Goal: Task Accomplishment & Management: Complete application form

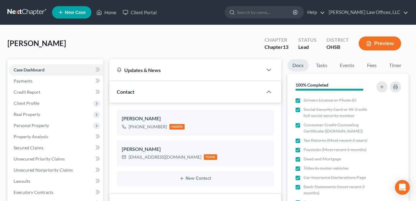
select select "5"
select select "1"
click at [112, 14] on link "Home" at bounding box center [106, 12] width 26 height 11
click at [109, 13] on link "Home" at bounding box center [106, 12] width 26 height 11
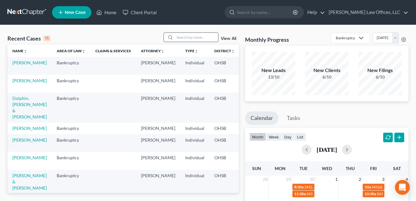
click at [187, 38] on input "search" at bounding box center [196, 37] width 43 height 9
type input "[PERSON_NAME]"
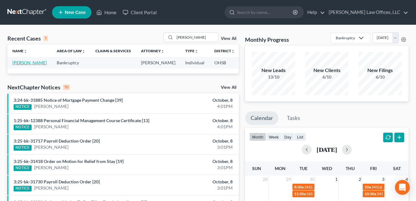
click at [23, 63] on link "[PERSON_NAME]" at bounding box center [29, 62] width 34 height 5
select select "4"
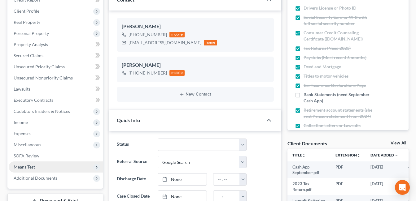
scroll to position [155, 0]
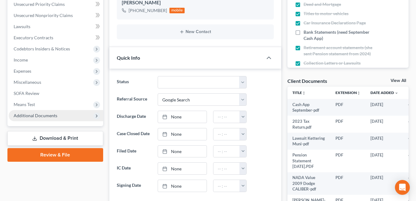
click at [41, 116] on span "Additional Documents" at bounding box center [36, 115] width 44 height 5
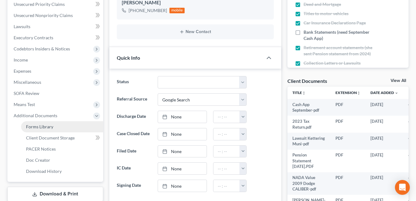
click at [51, 127] on span "Forms Library" at bounding box center [39, 126] width 27 height 5
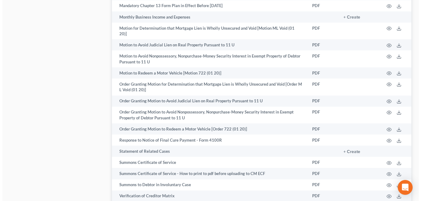
scroll to position [403, 0]
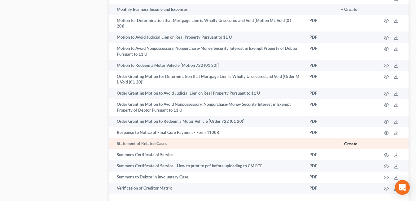
click at [351, 142] on button "+ Create" at bounding box center [349, 144] width 17 height 4
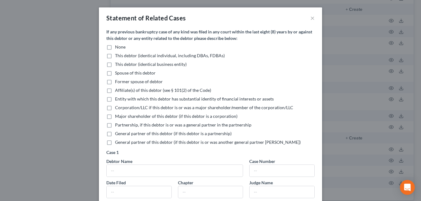
click at [115, 49] on label "None" at bounding box center [120, 47] width 11 height 6
click at [117, 48] on input "None" at bounding box center [119, 46] width 4 height 4
checkbox input "true"
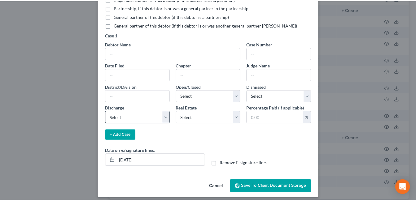
scroll to position [122, 0]
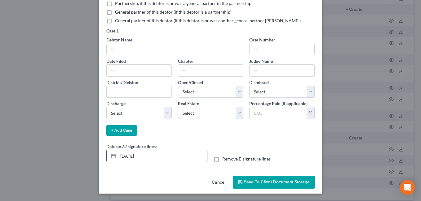
click at [129, 158] on input "[DATE]" at bounding box center [162, 156] width 89 height 12
type input "[DATE]"
click at [278, 181] on span "Save to Client Document Storage" at bounding box center [277, 182] width 66 height 5
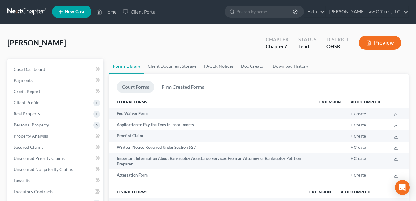
scroll to position [0, 0]
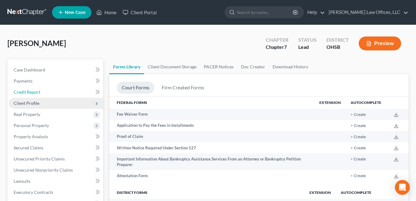
drag, startPoint x: 43, startPoint y: 92, endPoint x: 67, endPoint y: 105, distance: 27.5
click at [43, 92] on link "Credit Report" at bounding box center [56, 92] width 94 height 11
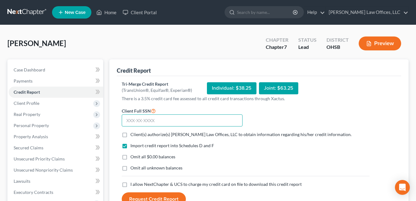
click at [149, 123] on input "text" at bounding box center [182, 121] width 121 height 12
type input "296-86-6036"
click at [130, 135] on label "Client(s) authorize(s) [PERSON_NAME] Law Offices, LLC to obtain information reg…" at bounding box center [240, 135] width 221 height 6
click at [133, 135] on input "Client(s) authorize(s) [PERSON_NAME] Law Offices, LLC to obtain information reg…" at bounding box center [135, 134] width 4 height 4
checkbox input "true"
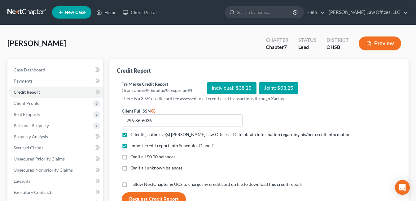
click at [130, 158] on label "Omit all $0.00 balances" at bounding box center [152, 157] width 45 height 6
click at [133, 158] on input "Omit all $0.00 balances" at bounding box center [135, 156] width 4 height 4
checkbox input "true"
click at [130, 185] on label "I allow NextChapter & UCS to charge my credit card on file to download this cre…" at bounding box center [215, 185] width 171 height 6
click at [133, 185] on input "I allow NextChapter & UCS to charge my credit card on file to download this cre…" at bounding box center [135, 184] width 4 height 4
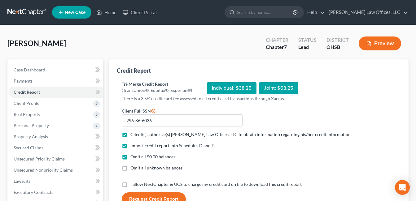
checkbox input "true"
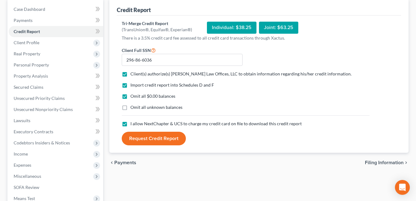
scroll to position [62, 0]
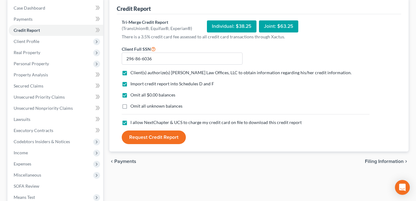
click at [171, 137] on button "Request Credit Report" at bounding box center [154, 138] width 64 height 14
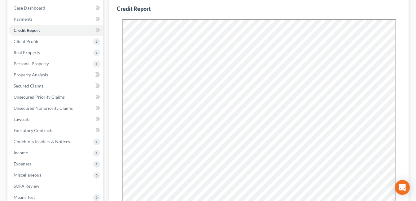
scroll to position [0, 0]
click at [62, 106] on span "Unsecured Nonpriority Claims" at bounding box center [43, 108] width 59 height 5
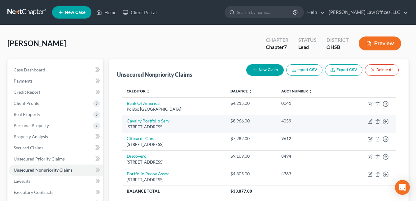
scroll to position [31, 0]
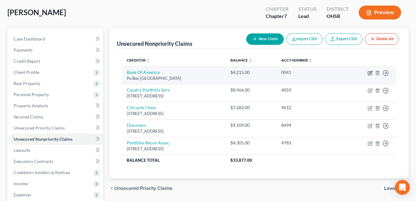
click at [369, 73] on icon "button" at bounding box center [370, 73] width 5 height 5
select select "45"
select select "2"
select select "0"
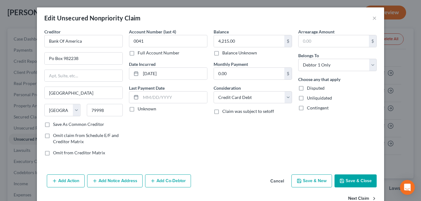
click at [357, 197] on button "Next Claim" at bounding box center [362, 199] width 28 height 13
select select "6"
select select "1"
select select "0"
click at [357, 197] on button "Next Claim" at bounding box center [362, 199] width 28 height 13
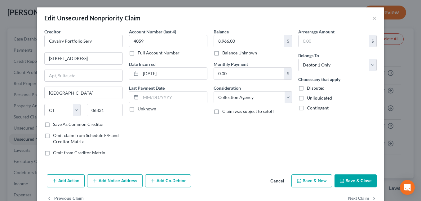
select select "43"
select select "2"
select select "0"
click at [357, 197] on button "Next Claim" at bounding box center [362, 199] width 28 height 13
select select "46"
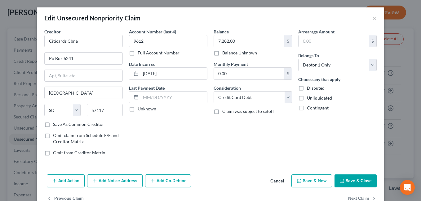
select select "2"
select select "0"
click at [357, 197] on button "Next Claim" at bounding box center [362, 199] width 28 height 13
select select "48"
select select "0"
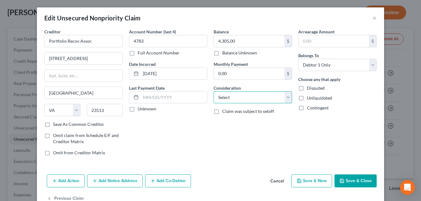
drag, startPoint x: 286, startPoint y: 98, endPoint x: 284, endPoint y: 91, distance: 7.7
click at [286, 98] on select "Select Cable / Satellite Services Collection Agency Credit Card Debt Debt Couns…" at bounding box center [252, 97] width 78 height 12
select select "1"
click at [213, 91] on select "Select Cable / Satellite Services Collection Agency Credit Card Debt Debt Couns…" at bounding box center [252, 97] width 78 height 12
click at [354, 181] on button "Save & Close" at bounding box center [355, 181] width 42 height 13
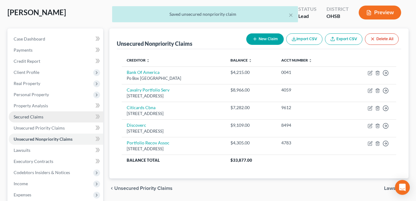
click at [56, 115] on link "Secured Claims" at bounding box center [56, 117] width 94 height 11
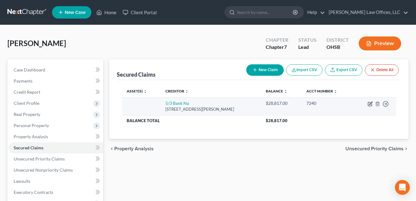
click at [369, 103] on icon "button" at bounding box center [370, 104] width 5 height 5
select select "36"
select select "0"
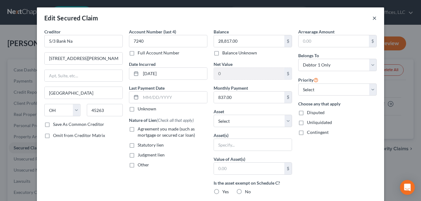
click at [373, 19] on button "×" at bounding box center [374, 17] width 4 height 7
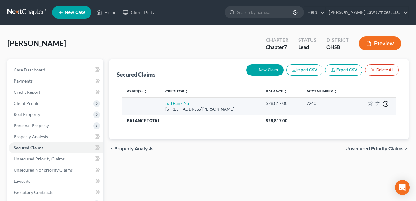
click at [384, 102] on icon "button" at bounding box center [386, 104] width 6 height 6
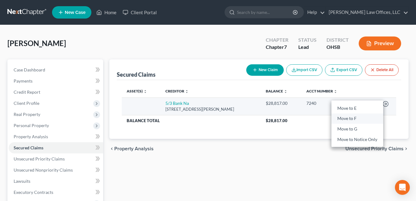
click at [348, 118] on link "Move to F" at bounding box center [357, 119] width 52 height 11
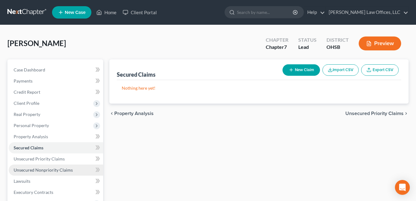
click at [54, 170] on span "Unsecured Nonpriority Claims" at bounding box center [43, 170] width 59 height 5
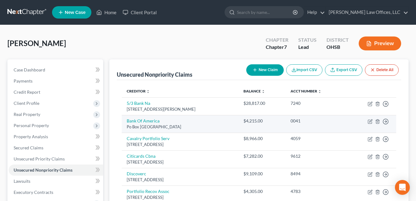
scroll to position [31, 0]
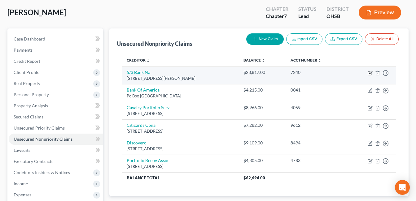
click at [369, 73] on icon "button" at bounding box center [370, 73] width 5 height 5
select select "36"
select select "0"
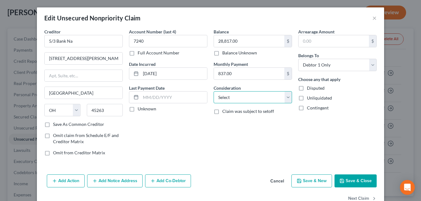
click at [283, 98] on select "Select Cable / Satellite Services Collection Agency Credit Card Debt Debt Couns…" at bounding box center [252, 97] width 78 height 12
select select "4"
click at [213, 91] on select "Select Cable / Satellite Services Collection Agency Credit Card Debt Debt Couns…" at bounding box center [252, 97] width 78 height 12
click at [356, 182] on button "Save & Close" at bounding box center [355, 181] width 42 height 13
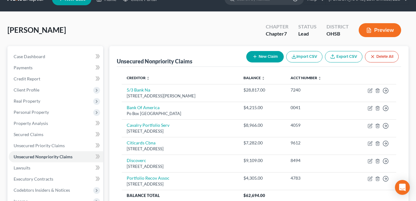
scroll to position [0, 0]
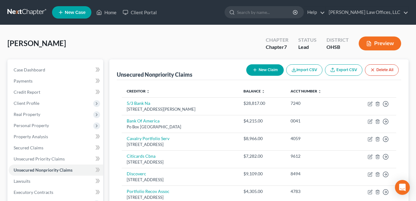
click at [123, 33] on div "[PERSON_NAME] Upgraded Chapter Chapter 7 Status Lead District [GEOGRAPHIC_DATA]…" at bounding box center [207, 46] width 401 height 27
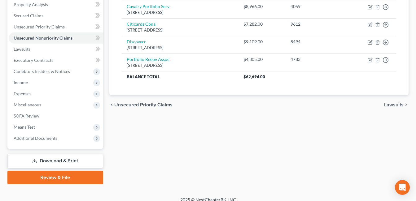
scroll to position [139, 0]
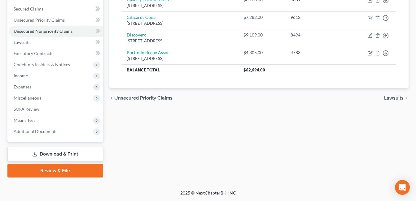
click at [57, 153] on link "Download & Print" at bounding box center [55, 154] width 96 height 15
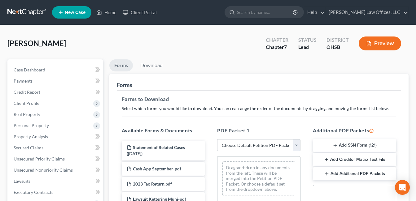
drag, startPoint x: 297, startPoint y: 146, endPoint x: 287, endPoint y: 152, distance: 12.4
click at [297, 146] on select "Choose Default Petition PDF Packet Complete Bankruptcy Petition (all forms and …" at bounding box center [258, 145] width 83 height 12
select select "3"
click at [217, 139] on select "Choose Default Petition PDF Packet Complete Bankruptcy Petition (all forms and …" at bounding box center [258, 145] width 83 height 12
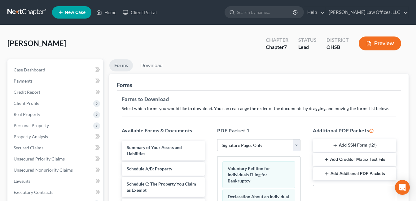
click at [335, 146] on line "button" at bounding box center [335, 146] width 3 height 0
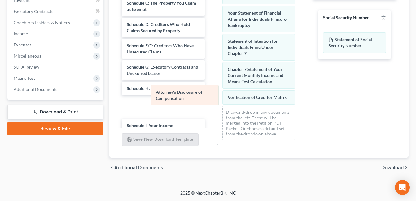
scroll to position [31, 0]
drag, startPoint x: 265, startPoint y: 98, endPoint x: 181, endPoint y: 99, distance: 84.0
click at [217, 99] on div "Attorney's Disclosure of Compensation Voluntary Petition for Individuals Filing…" at bounding box center [258, 48] width 83 height 195
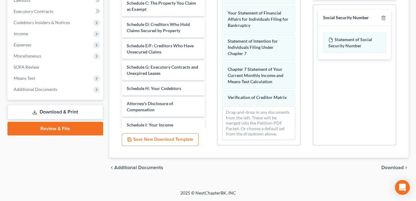
click at [394, 166] on span "Download" at bounding box center [392, 167] width 22 height 5
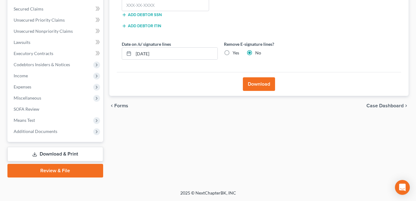
scroll to position [139, 0]
click at [164, 9] on input "text" at bounding box center [166, 5] width 88 height 12
type input "296-86-6036"
click at [147, 55] on input "[DATE]" at bounding box center [175, 54] width 84 height 12
type input "[DATE]"
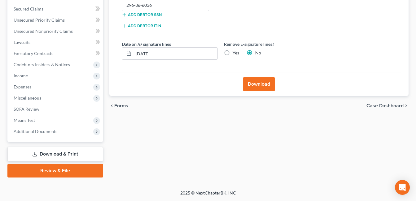
click at [262, 83] on button "Download" at bounding box center [259, 84] width 32 height 14
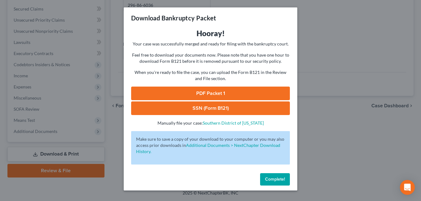
drag, startPoint x: 195, startPoint y: 88, endPoint x: 293, endPoint y: 44, distance: 107.4
click at [196, 88] on link "PDF Packet 1" at bounding box center [210, 94] width 159 height 14
click at [222, 107] on link "SSN (Form B121)" at bounding box center [210, 109] width 159 height 14
drag, startPoint x: 273, startPoint y: 183, endPoint x: 57, endPoint y: 131, distance: 221.8
click at [273, 183] on button "Complete!" at bounding box center [275, 179] width 30 height 12
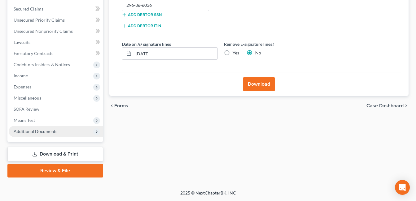
click at [57, 128] on span "Additional Documents" at bounding box center [56, 131] width 94 height 11
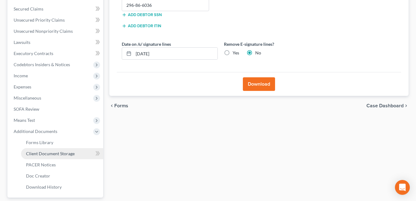
click at [77, 151] on link "Client Document Storage" at bounding box center [62, 153] width 82 height 11
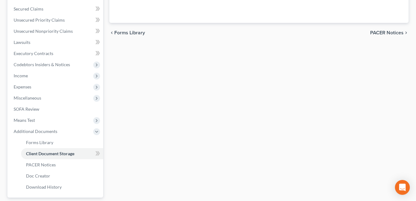
scroll to position [138, 0]
select select "7"
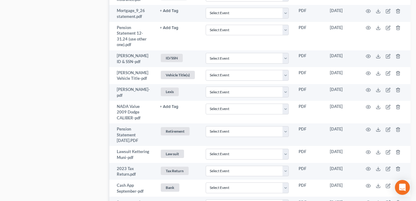
scroll to position [483, 0]
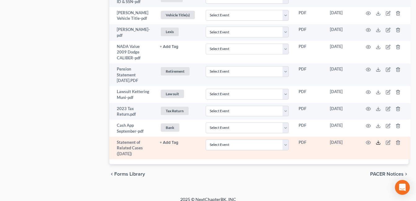
click at [378, 141] on line at bounding box center [378, 142] width 0 height 2
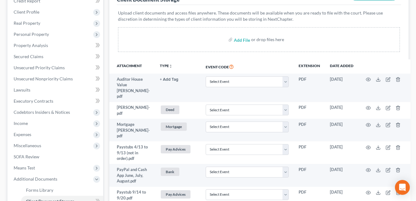
scroll to position [124, 0]
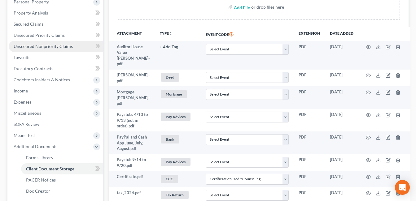
click at [59, 45] on span "Unsecured Nonpriority Claims" at bounding box center [43, 46] width 59 height 5
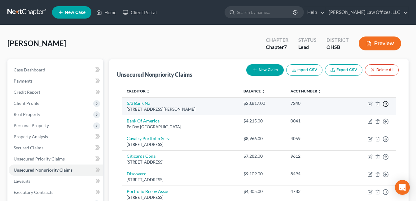
click at [385, 105] on icon "button" at bounding box center [386, 104] width 6 height 6
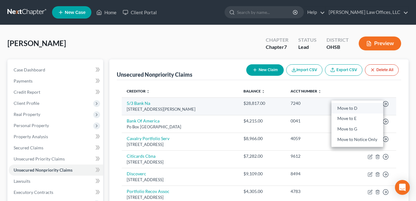
click at [350, 110] on link "Move to D" at bounding box center [357, 108] width 52 height 11
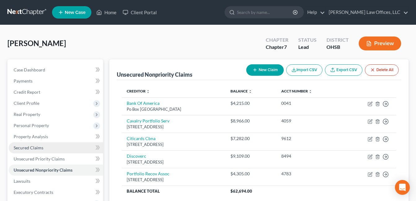
click at [43, 147] on link "Secured Claims" at bounding box center [56, 147] width 94 height 11
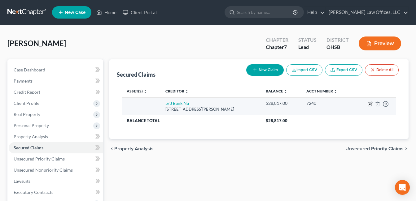
click at [370, 106] on icon "button" at bounding box center [370, 104] width 5 height 5
select select "36"
select select "0"
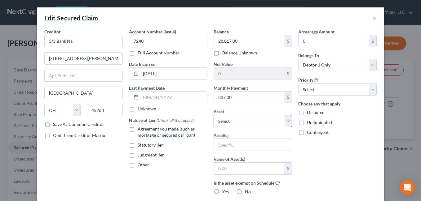
click at [138, 129] on label "Agreement you made (such as mortgage or secured car loan)" at bounding box center [173, 132] width 70 height 12
click at [140, 129] on input "Agreement you made (such as mortgage or secured car loan)" at bounding box center [142, 128] width 4 height 4
checkbox input "true"
click at [285, 120] on select "Select Other Multiple Assets Jewelry - Jewelry - $1000.0 Household Goods - Hous…" at bounding box center [252, 121] width 78 height 12
select select "10"
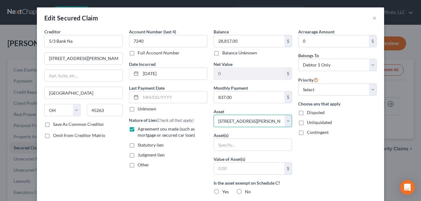
click at [213, 115] on select "Select Other Multiple Assets Jewelry - Jewelry - $1000.0 Household Goods - Hous…" at bounding box center [252, 121] width 78 height 12
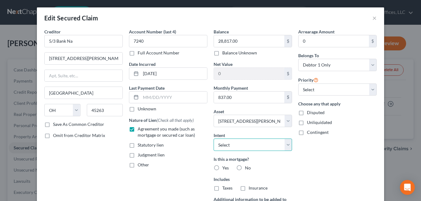
drag, startPoint x: 284, startPoint y: 144, endPoint x: 257, endPoint y: 152, distance: 28.0
click at [284, 144] on select "Select Surrender Redeem Reaffirm Avoid Other" at bounding box center [252, 145] width 78 height 12
select select "2"
click at [213, 139] on select "Select Surrender Redeem Reaffirm Avoid Other" at bounding box center [252, 145] width 78 height 12
click at [222, 168] on label "Yes" at bounding box center [225, 168] width 7 height 6
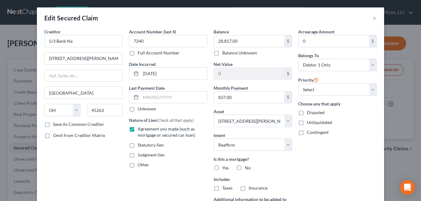
click at [225, 168] on input "Yes" at bounding box center [227, 167] width 4 height 4
radio input "true"
click at [222, 189] on label "Taxes" at bounding box center [227, 188] width 10 height 6
click at [225, 189] on input "Taxes" at bounding box center [227, 187] width 4 height 4
checkbox input "true"
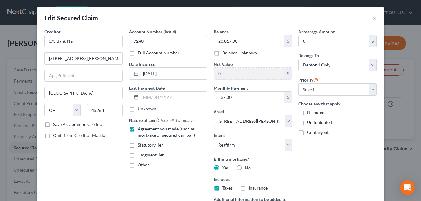
click at [248, 190] on label "Insurance" at bounding box center [257, 188] width 19 height 6
click at [251, 189] on input "Insurance" at bounding box center [253, 187] width 4 height 4
checkbox input "true"
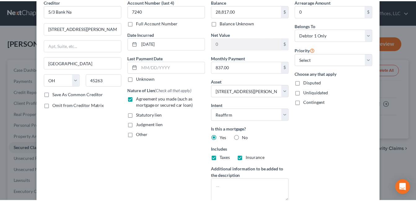
scroll to position [80, 0]
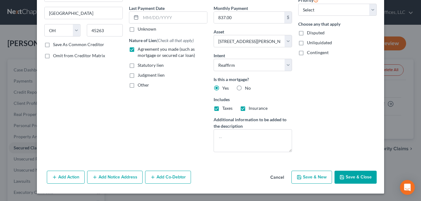
click at [350, 176] on button "Save & Close" at bounding box center [355, 177] width 42 height 13
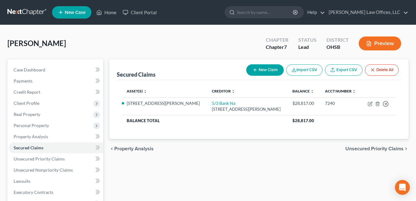
click at [179, 136] on div "Asset(s) expand_more expand_less unfold_more Creditor expand_more expand_less u…" at bounding box center [259, 109] width 284 height 59
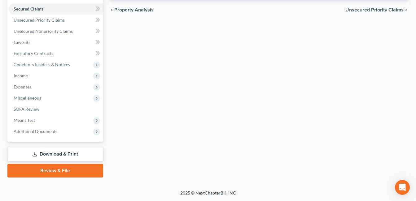
click at [61, 153] on link "Download & Print" at bounding box center [55, 154] width 96 height 15
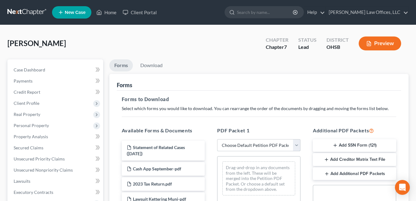
drag, startPoint x: 296, startPoint y: 146, endPoint x: 272, endPoint y: 152, distance: 25.2
click at [296, 146] on select "Choose Default Petition PDF Packet Complete Bankruptcy Petition (all forms and …" at bounding box center [258, 145] width 83 height 12
select select "3"
click at [217, 139] on select "Choose Default Petition PDF Packet Complete Bankruptcy Petition (all forms and …" at bounding box center [258, 145] width 83 height 12
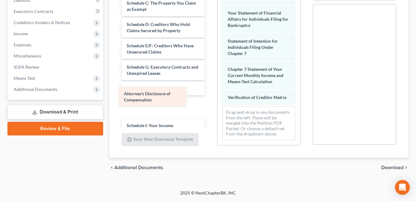
scroll to position [31, 0]
drag, startPoint x: 264, startPoint y: 95, endPoint x: 159, endPoint y: 98, distance: 105.7
click at [217, 98] on div "Attorney's Disclosure of Compensation Voluntary Petition for Individuals Filing…" at bounding box center [258, 48] width 83 height 195
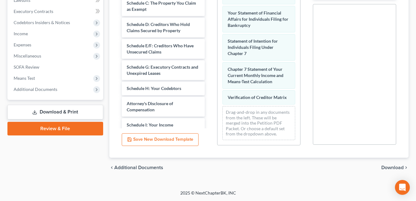
click at [393, 168] on span "Download" at bounding box center [392, 167] width 22 height 5
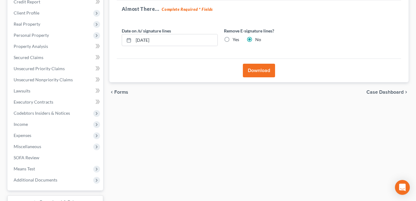
scroll to position [15, 0]
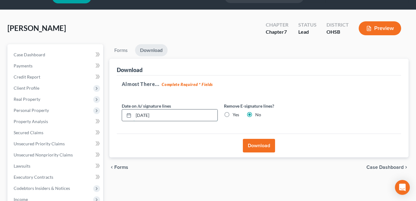
click at [147, 116] on input "[DATE]" at bounding box center [175, 116] width 84 height 12
type input "[DATE]"
drag, startPoint x: 260, startPoint y: 146, endPoint x: 234, endPoint y: 82, distance: 69.1
click at [260, 146] on button "Download" at bounding box center [259, 146] width 32 height 14
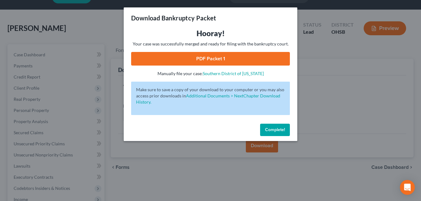
click at [221, 60] on link "PDF Packet 1" at bounding box center [210, 59] width 159 height 14
click at [271, 129] on span "Complete!" at bounding box center [275, 129] width 20 height 5
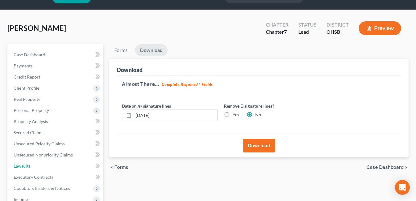
drag, startPoint x: 36, startPoint y: 166, endPoint x: 198, endPoint y: 102, distance: 174.2
click at [36, 166] on link "Lawsuits" at bounding box center [56, 166] width 94 height 11
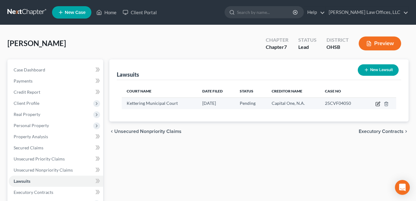
click at [375, 103] on icon "button" at bounding box center [377, 104] width 5 height 5
select select "36"
select select "0"
select select "4"
select select "36"
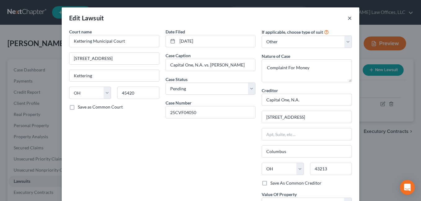
click at [348, 19] on button "×" at bounding box center [349, 17] width 4 height 7
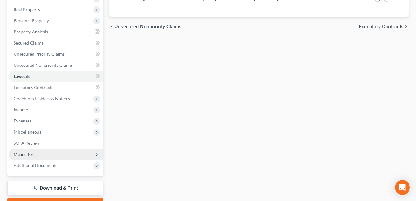
scroll to position [93, 0]
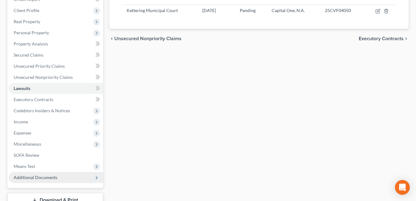
click at [40, 178] on span "Additional Documents" at bounding box center [36, 177] width 44 height 5
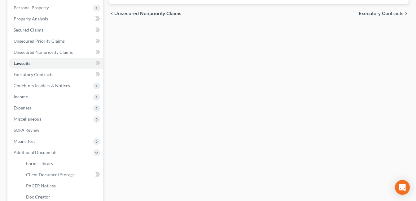
scroll to position [155, 0]
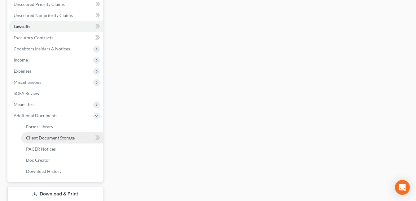
click at [70, 139] on span "Client Document Storage" at bounding box center [50, 137] width 49 height 5
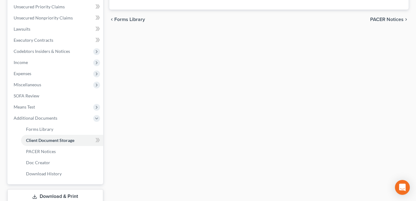
scroll to position [132, 0]
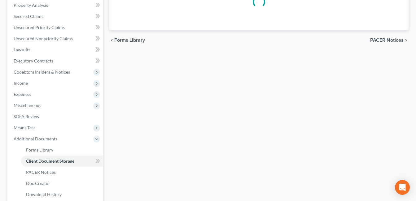
select select "7"
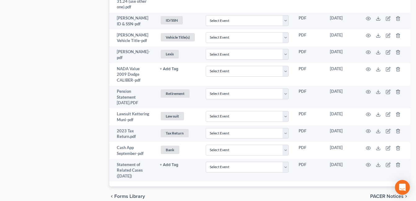
scroll to position [465, 0]
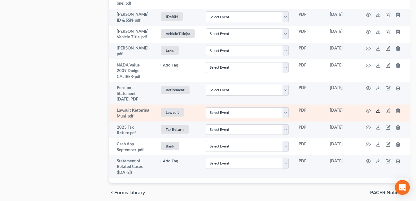
click at [377, 110] on polyline at bounding box center [378, 110] width 2 height 1
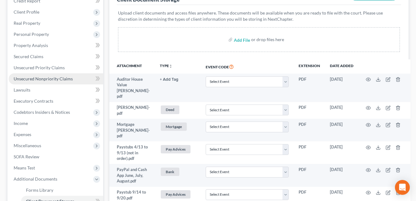
scroll to position [81, 0]
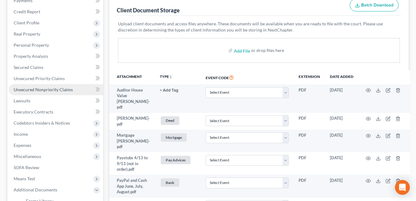
click at [54, 90] on span "Unsecured Nonpriority Claims" at bounding box center [43, 89] width 59 height 5
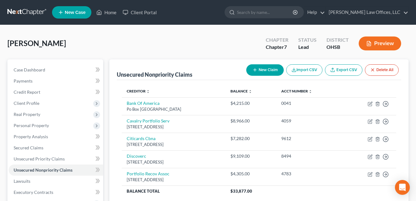
click at [261, 68] on button "New Claim" at bounding box center [264, 69] width 37 height 11
select select "0"
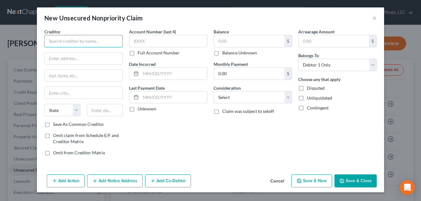
click at [113, 45] on input "text" at bounding box center [83, 41] width 78 height 12
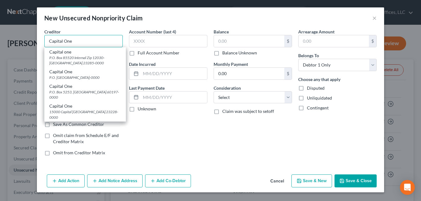
type input "Capital One"
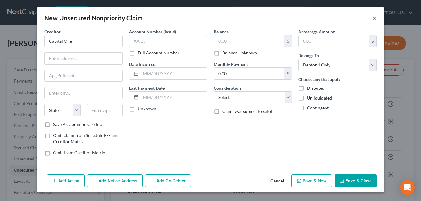
click at [373, 18] on button "×" at bounding box center [374, 17] width 4 height 7
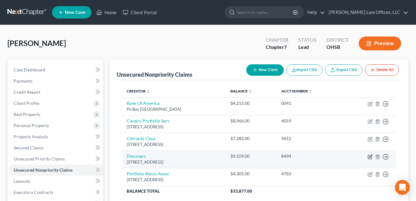
click at [369, 158] on icon "button" at bounding box center [370, 157] width 5 height 5
select select "46"
select select "2"
select select "0"
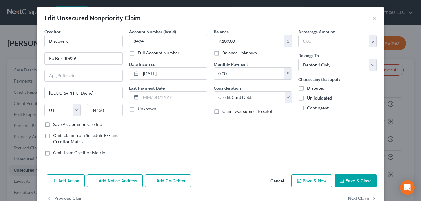
click at [115, 182] on button "Add Notice Address" at bounding box center [114, 181] width 55 height 13
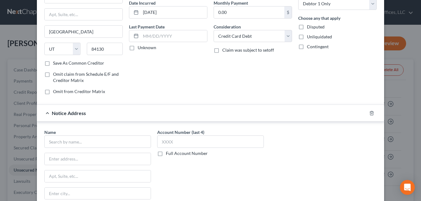
scroll to position [62, 0]
paste input "[PERSON_NAME], [PERSON_NAME] & [PERSON_NAME] Co, LPA [STREET_ADDRESS]"
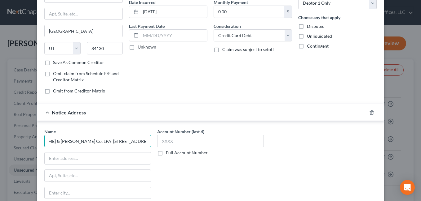
scroll to position [0, 71]
drag, startPoint x: 47, startPoint y: 141, endPoint x: 185, endPoint y: 134, distance: 138.3
click at [185, 134] on div "Name * [PERSON_NAME], [PERSON_NAME] & [PERSON_NAME] Co, LPA [STREET_ADDRESS]-[G…" at bounding box center [210, 181] width 338 height 104
type input "[PERSON_NAME], [PERSON_NAME] & [PERSON_NAME] Co, LPA [STREET_ADDRESS]"
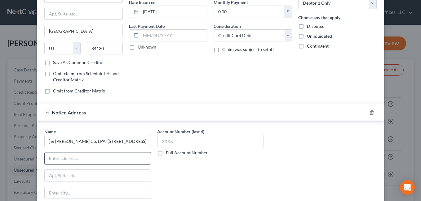
scroll to position [0, 0]
paste input "[PERSON_NAME], [PERSON_NAME] & [PERSON_NAME] Co, LPA [STREET_ADDRESS]"
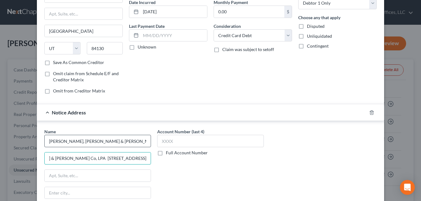
type input "[PERSON_NAME], [PERSON_NAME] & [PERSON_NAME] Co, LPA [STREET_ADDRESS]"
click at [92, 143] on input "[PERSON_NAME], [PERSON_NAME] & [PERSON_NAME] Co, LPA [STREET_ADDRESS]" at bounding box center [97, 141] width 107 height 12
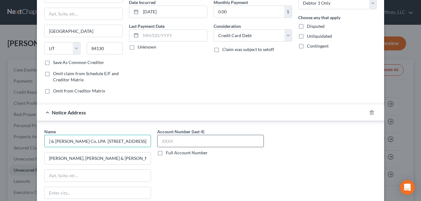
drag, startPoint x: 114, startPoint y: 142, endPoint x: 219, endPoint y: 142, distance: 104.4
click at [219, 142] on div "Name * [PERSON_NAME], [PERSON_NAME] & [PERSON_NAME] Co, LPA [STREET_ADDRESS]-98…" at bounding box center [210, 181] width 338 height 104
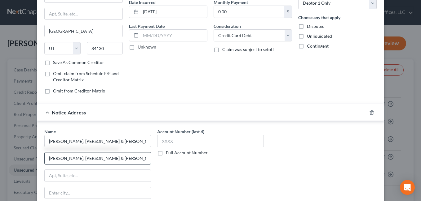
type input "[PERSON_NAME], [PERSON_NAME] & [PERSON_NAME] Co, LPA"
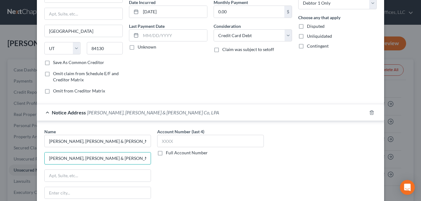
drag, startPoint x: 115, startPoint y: 159, endPoint x: 33, endPoint y: 163, distance: 82.5
click at [33, 163] on div "Edit Unsecured Nonpriority Claim × Creditor * Discoverc Po Box 30939 [GEOGRAPHI…" at bounding box center [210, 100] width 421 height 201
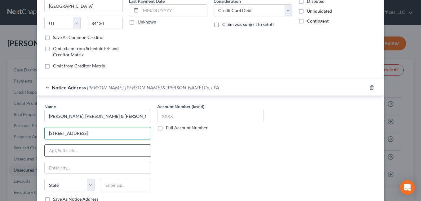
scroll to position [93, 0]
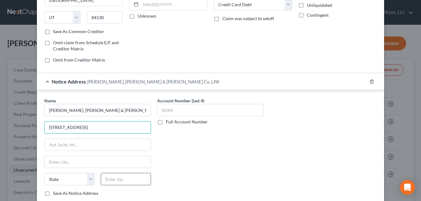
type input "[STREET_ADDRESS]"
click at [115, 179] on input "text" at bounding box center [126, 179] width 50 height 12
type input "43017"
type input "[GEOGRAPHIC_DATA]"
select select "36"
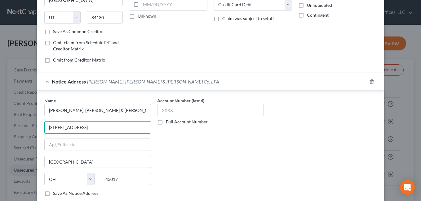
scroll to position [0, 2]
drag, startPoint x: 100, startPoint y: 127, endPoint x: 187, endPoint y: 130, distance: 86.8
click at [187, 130] on div "Name * [PERSON_NAME], [PERSON_NAME] & [PERSON_NAME] Co, LPA [STREET_ADDRESS]-98…" at bounding box center [210, 150] width 338 height 104
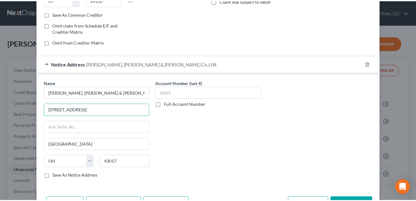
scroll to position [150, 0]
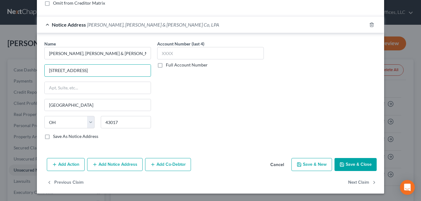
type input "[STREET_ADDRESS]"
click at [360, 163] on button "Save & Close" at bounding box center [355, 164] width 42 height 13
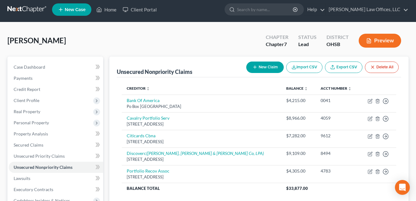
scroll to position [0, 0]
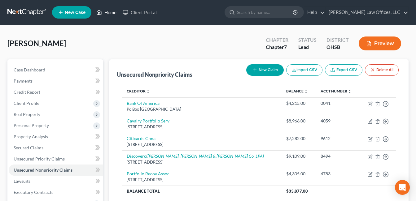
drag, startPoint x: 111, startPoint y: 12, endPoint x: 189, endPoint y: 39, distance: 83.2
click at [110, 12] on link "Home" at bounding box center [106, 12] width 26 height 11
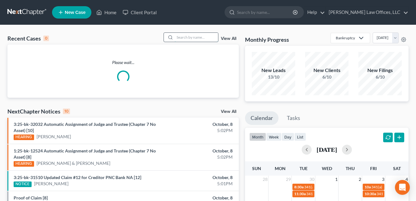
click at [186, 38] on input "search" at bounding box center [196, 37] width 43 height 9
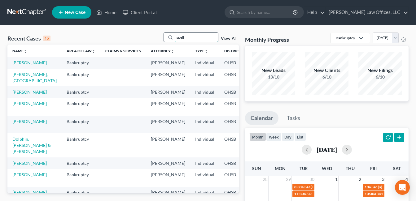
type input "spell"
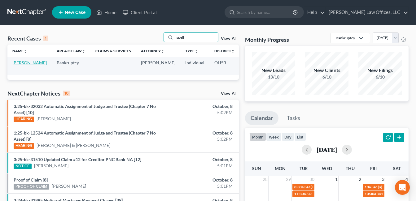
click at [16, 65] on link "[PERSON_NAME]" at bounding box center [29, 62] width 34 height 5
select select "1"
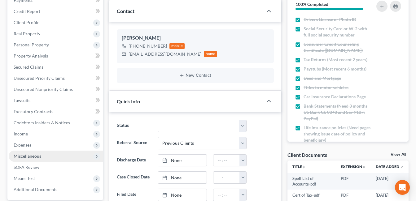
scroll to position [93, 0]
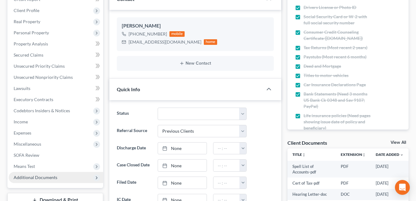
click at [35, 178] on span "Additional Documents" at bounding box center [36, 177] width 44 height 5
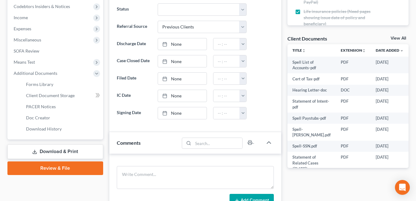
scroll to position [217, 0]
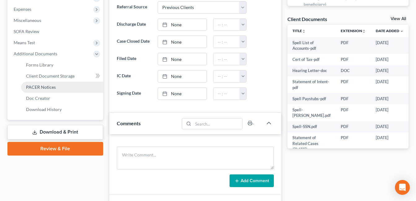
click at [64, 90] on link "PACER Notices" at bounding box center [62, 87] width 82 height 11
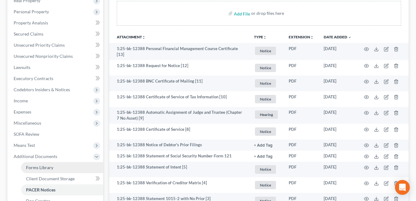
scroll to position [14, 0]
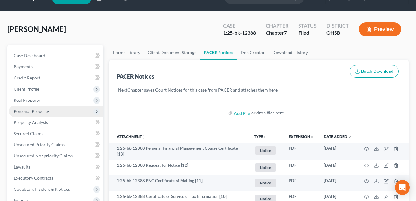
click at [42, 111] on span "Personal Property" at bounding box center [31, 111] width 35 height 5
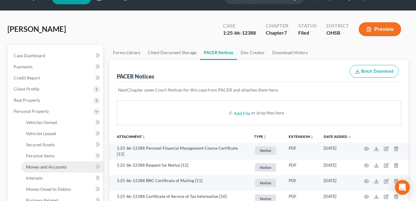
click at [50, 166] on span "Money and Accounts" at bounding box center [46, 166] width 41 height 5
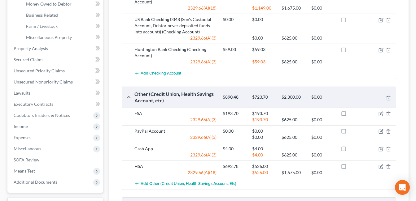
scroll to position [254, 0]
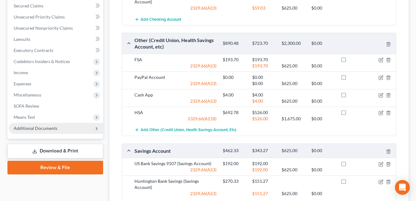
click at [59, 131] on span "Additional Documents" at bounding box center [56, 128] width 94 height 11
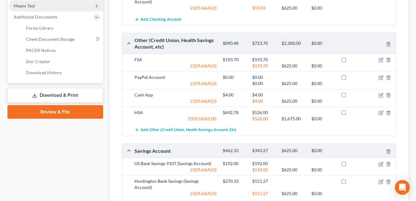
scroll to position [142, 0]
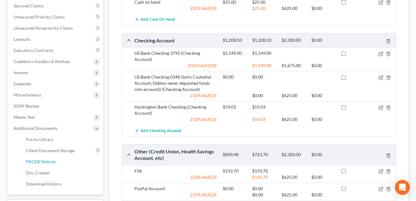
drag, startPoint x: 57, startPoint y: 162, endPoint x: 141, endPoint y: 95, distance: 106.9
click at [57, 162] on link "PACER Notices" at bounding box center [62, 161] width 82 height 11
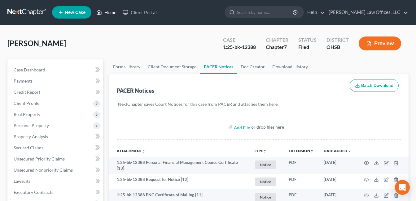
drag, startPoint x: 109, startPoint y: 10, endPoint x: 174, endPoint y: 54, distance: 78.6
click at [109, 10] on link "Home" at bounding box center [106, 12] width 26 height 11
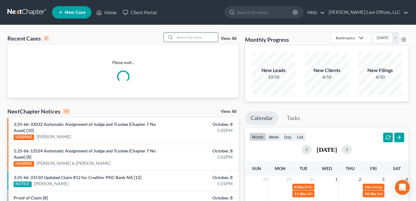
click at [193, 38] on input "search" at bounding box center [196, 37] width 43 height 9
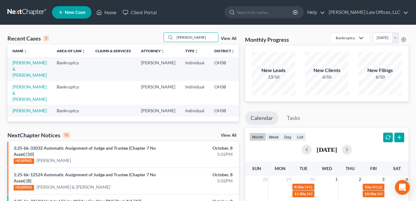
type input "[PERSON_NAME]"
click at [23, 74] on link "[PERSON_NAME] & [PERSON_NAME]" at bounding box center [29, 69] width 34 height 18
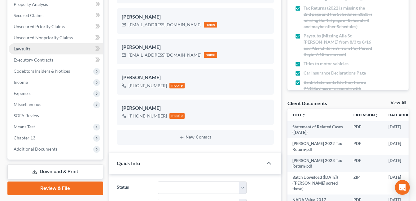
scroll to position [124, 0]
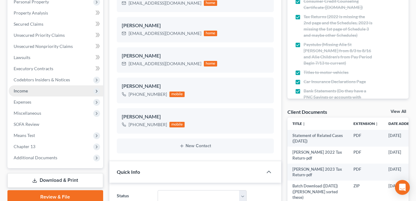
click at [35, 93] on span "Income" at bounding box center [56, 90] width 94 height 11
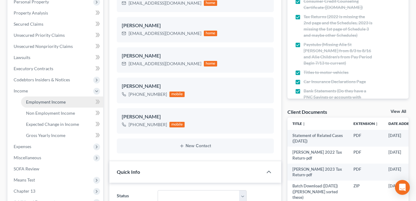
click at [46, 102] on span "Employment Income" at bounding box center [46, 101] width 40 height 5
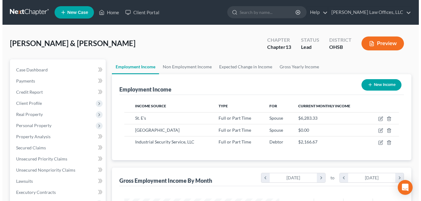
scroll to position [111, 168]
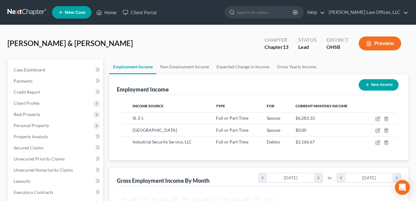
click at [374, 86] on button "New Income" at bounding box center [379, 84] width 40 height 11
select select "0"
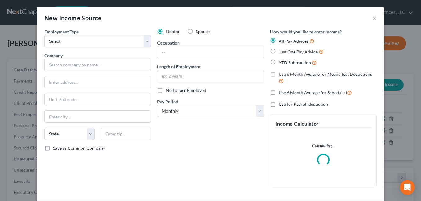
scroll to position [111, 169]
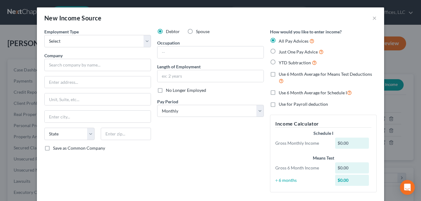
click at [166, 91] on label "No Longer Employed" at bounding box center [186, 90] width 40 height 6
click at [168, 91] on input "No Longer Employed" at bounding box center [170, 89] width 4 height 4
checkbox input "true"
click at [93, 62] on input "text" at bounding box center [97, 65] width 107 height 12
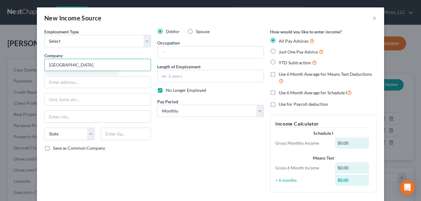
type input "[GEOGRAPHIC_DATA]"
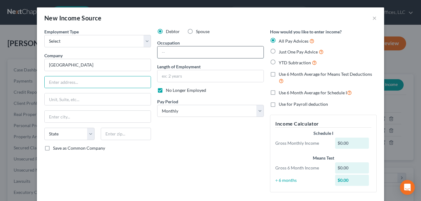
click at [164, 54] on input "text" at bounding box center [210, 52] width 106 height 12
type input "Security"
click at [278, 62] on label "YTD Subtraction" at bounding box center [297, 62] width 38 height 7
click at [281, 62] on input "YTD Subtraction" at bounding box center [283, 61] width 4 height 4
radio input "true"
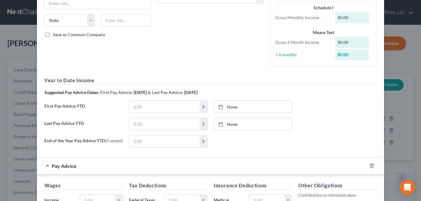
scroll to position [124, 0]
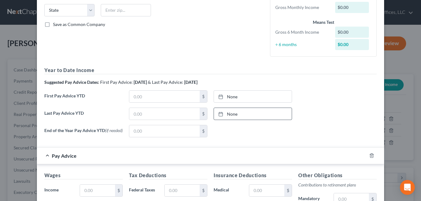
drag, startPoint x: 231, startPoint y: 116, endPoint x: 218, endPoint y: 132, distance: 20.0
click at [231, 116] on link "None" at bounding box center [253, 114] width 78 height 12
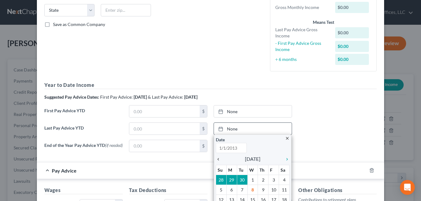
type input "[DATE]"
click at [216, 162] on link "chevron_left" at bounding box center [220, 158] width 8 height 7
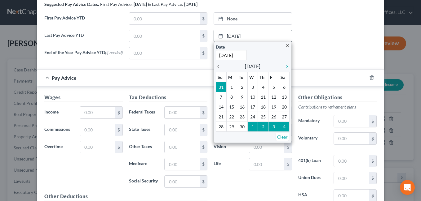
click at [216, 67] on icon "chevron_left" at bounding box center [220, 66] width 8 height 5
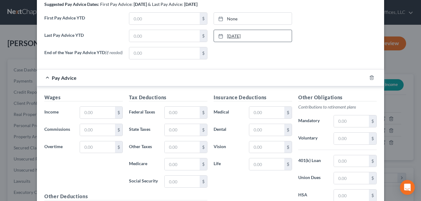
click at [249, 31] on link "[DATE]" at bounding box center [253, 36] width 78 height 12
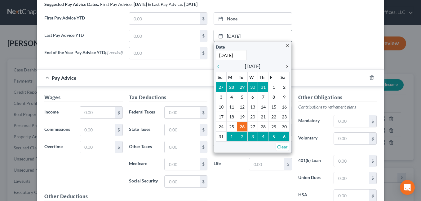
click at [285, 66] on icon "chevron_right" at bounding box center [285, 66] width 8 height 5
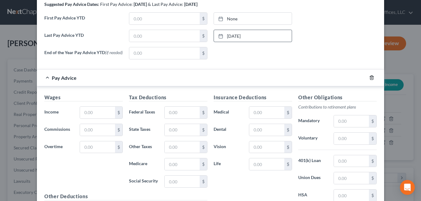
click at [369, 80] on icon "button" at bounding box center [371, 77] width 5 height 5
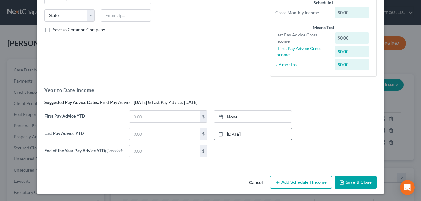
scroll to position [120, 0]
click at [353, 184] on button "Save & Close" at bounding box center [355, 182] width 42 height 13
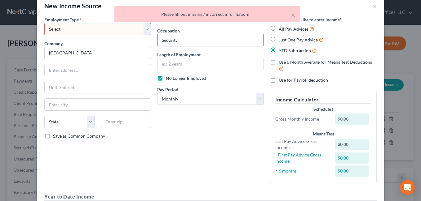
scroll to position [0, 0]
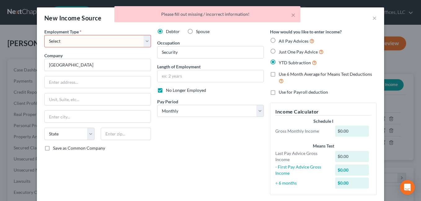
drag, startPoint x: 144, startPoint y: 42, endPoint x: 129, endPoint y: 48, distance: 16.2
click at [144, 42] on select "Select Full or [DEMOGRAPHIC_DATA] Employment Self Employment" at bounding box center [97, 41] width 107 height 12
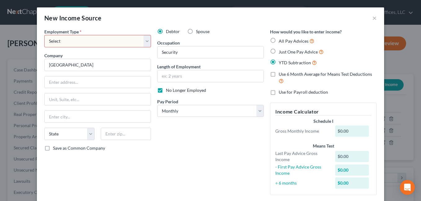
select select "0"
click at [44, 35] on select "Select Full or [DEMOGRAPHIC_DATA] Employment Self Employment" at bounding box center [97, 41] width 107 height 12
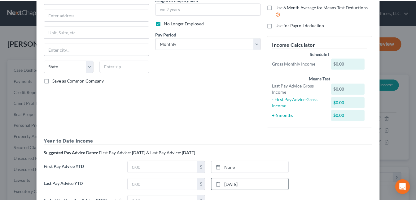
scroll to position [120, 0]
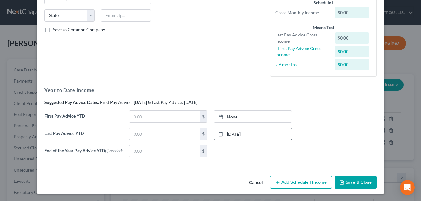
click at [356, 181] on button "Save & Close" at bounding box center [355, 182] width 42 height 13
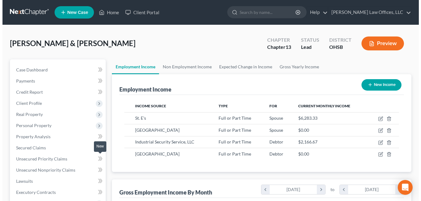
scroll to position [93, 0]
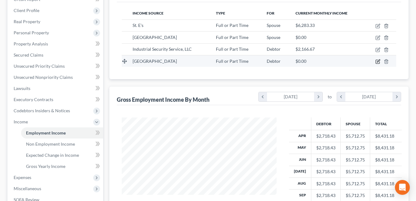
click at [379, 62] on icon "button" at bounding box center [377, 61] width 5 height 5
select select "0"
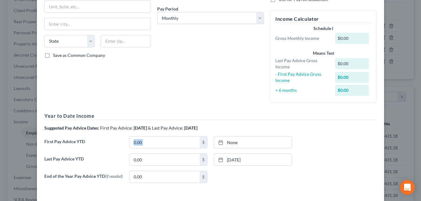
drag, startPoint x: 165, startPoint y: 136, endPoint x: 126, endPoint y: 138, distance: 39.4
click at [126, 138] on div "Year to Date Income Suggested Pay Advice Dates: First Pay Advice: [DATE] & Last…" at bounding box center [210, 150] width 332 height 76
click at [141, 155] on input "0.00" at bounding box center [164, 160] width 70 height 12
click at [144, 160] on input "0.00" at bounding box center [164, 160] width 70 height 12
drag, startPoint x: 144, startPoint y: 160, endPoint x: 125, endPoint y: 160, distance: 18.9
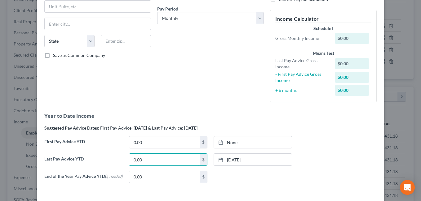
click at [140, 160] on input "0.00" at bounding box center [164, 160] width 70 height 12
click at [126, 160] on div "0.00 $" at bounding box center [168, 160] width 85 height 12
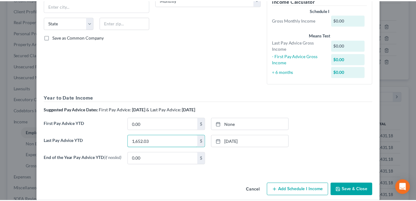
scroll to position [120, 0]
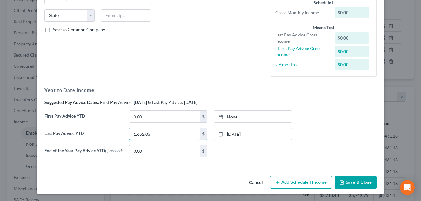
type input "1,652.03"
click at [364, 181] on button "Save & Close" at bounding box center [355, 182] width 42 height 13
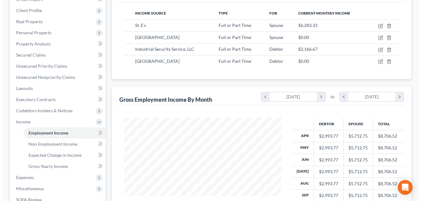
scroll to position [309631, 309575]
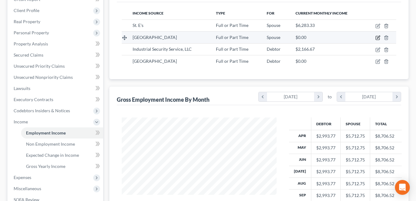
click at [378, 37] on icon "button" at bounding box center [378, 37] width 3 height 3
select select "0"
select select "36"
select select "0"
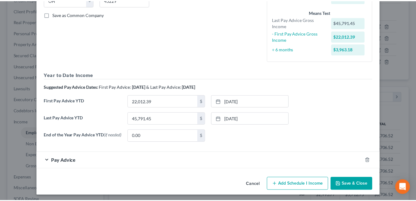
scroll to position [137, 0]
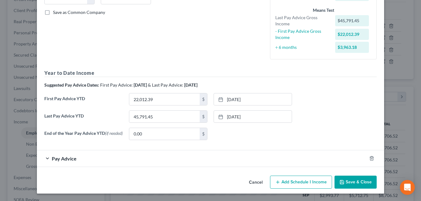
drag, startPoint x: 342, startPoint y: 182, endPoint x: 233, endPoint y: 81, distance: 148.6
click at [342, 182] on icon "button" at bounding box center [342, 183] width 4 height 4
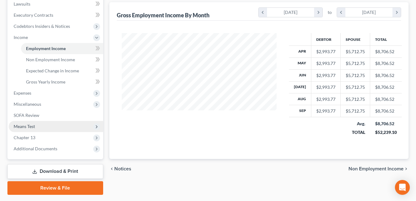
scroll to position [195, 0]
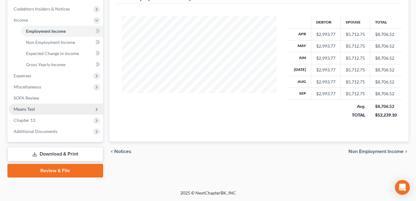
click at [37, 110] on span "Means Test" at bounding box center [56, 109] width 94 height 11
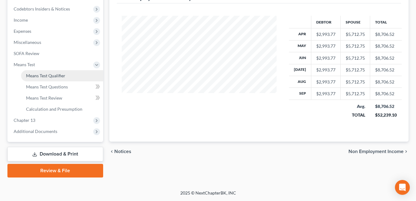
click at [48, 76] on span "Means Test Qualifier" at bounding box center [45, 75] width 39 height 5
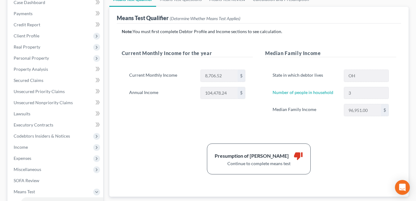
scroll to position [31, 0]
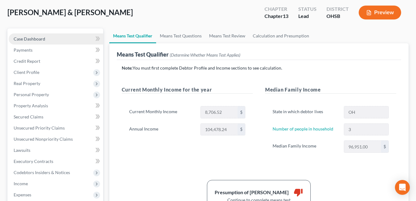
click at [44, 39] on span "Case Dashboard" at bounding box center [30, 38] width 32 height 5
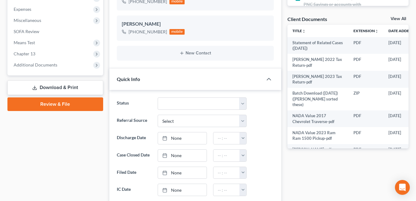
scroll to position [124, 0]
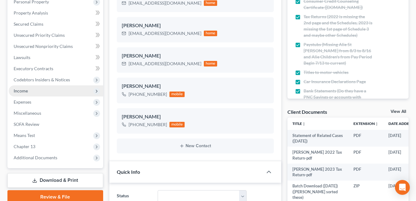
drag, startPoint x: 29, startPoint y: 89, endPoint x: 33, endPoint y: 91, distance: 4.3
click at [29, 89] on span "Income" at bounding box center [56, 90] width 94 height 11
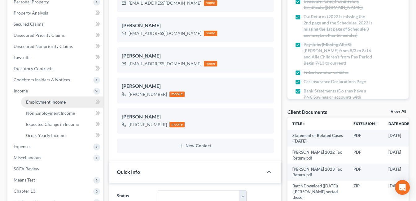
click at [41, 99] on span "Employment Income" at bounding box center [46, 101] width 40 height 5
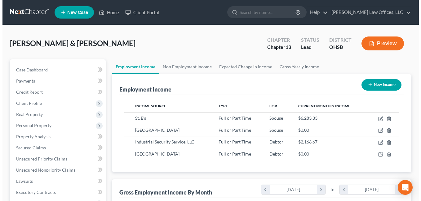
scroll to position [111, 168]
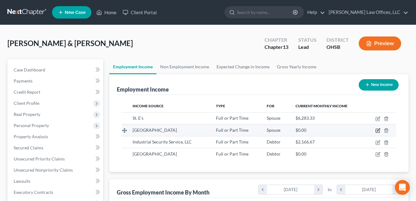
click at [378, 130] on icon "button" at bounding box center [377, 130] width 5 height 5
select select "0"
select select "36"
select select "0"
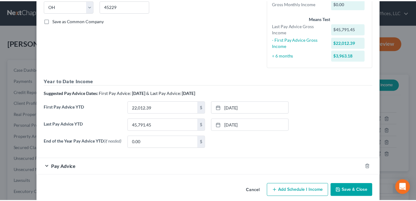
scroll to position [137, 0]
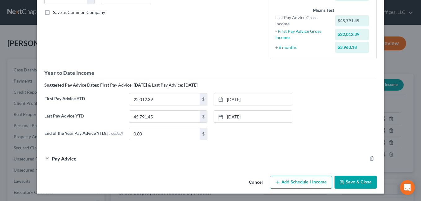
click at [346, 182] on button "Save & Close" at bounding box center [355, 182] width 42 height 13
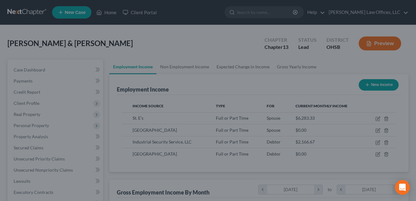
scroll to position [309631, 309575]
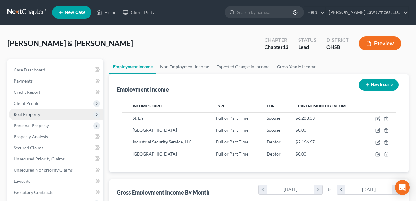
click at [33, 112] on span "Real Property" at bounding box center [27, 114] width 27 height 5
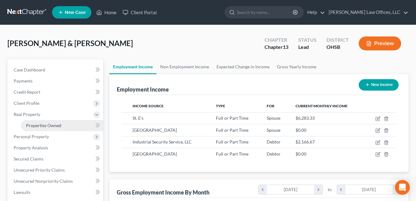
click at [41, 125] on span "Properties Owned" at bounding box center [43, 125] width 35 height 5
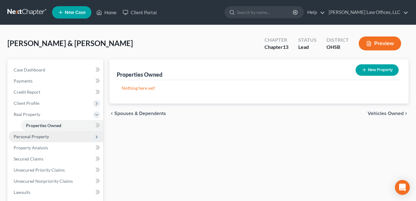
drag, startPoint x: 42, startPoint y: 136, endPoint x: 40, endPoint y: 133, distance: 3.3
click at [42, 136] on span "Personal Property" at bounding box center [31, 136] width 35 height 5
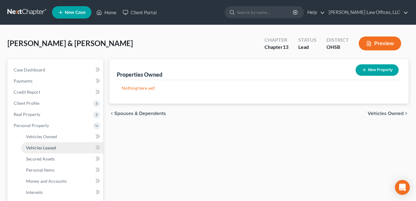
click at [43, 148] on span "Vehicles Leased" at bounding box center [41, 147] width 30 height 5
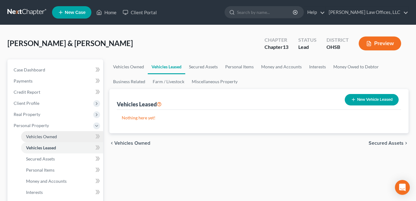
click at [47, 136] on span "Vehicles Owned" at bounding box center [41, 136] width 31 height 5
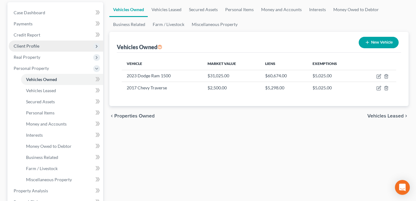
scroll to position [62, 0]
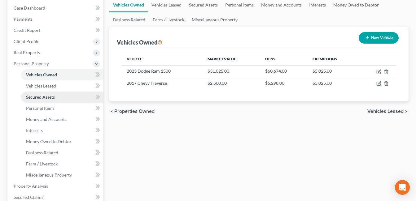
click at [53, 98] on span "Secured Assets" at bounding box center [40, 96] width 29 height 5
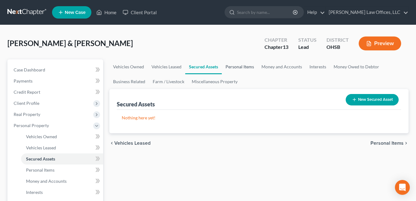
click at [234, 66] on link "Personal Items" at bounding box center [240, 66] width 36 height 15
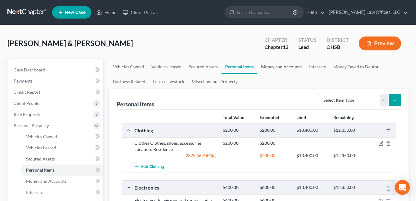
click at [287, 65] on link "Money and Accounts" at bounding box center [281, 66] width 48 height 15
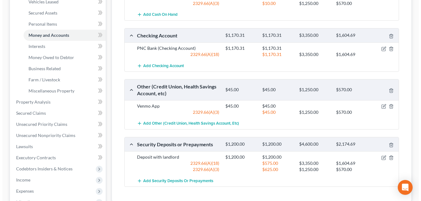
scroll to position [155, 0]
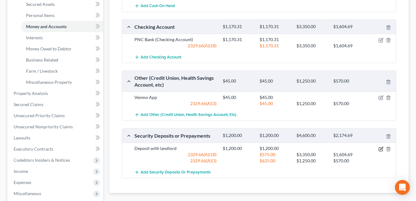
click at [380, 150] on icon "button" at bounding box center [381, 149] width 5 height 5
select select "3"
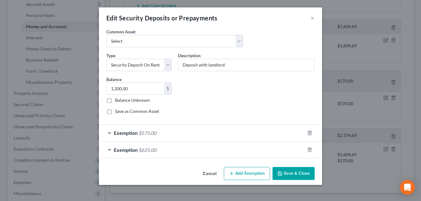
click at [238, 130] on div "Exemption $575.00" at bounding box center [202, 133] width 206 height 16
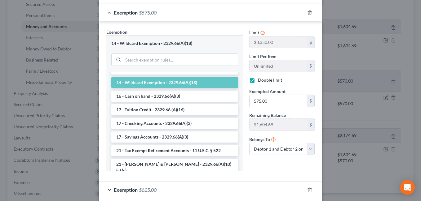
scroll to position [152, 0]
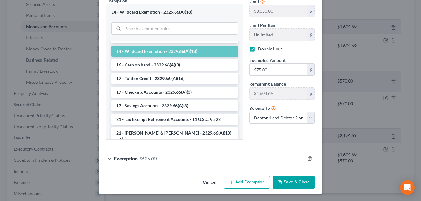
click at [296, 180] on button "Save & Close" at bounding box center [293, 182] width 42 height 13
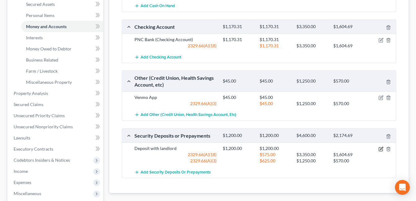
click at [380, 149] on icon "button" at bounding box center [381, 149] width 5 height 5
select select "3"
select select "2"
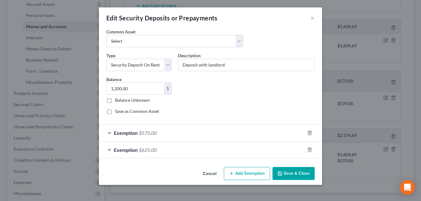
click at [228, 145] on div "Exemption $625.00" at bounding box center [202, 150] width 206 height 16
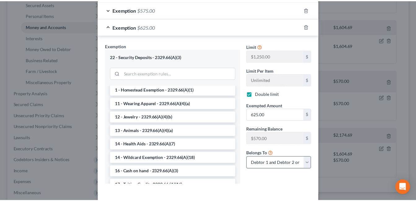
scroll to position [151, 0]
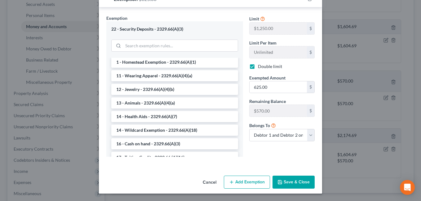
click at [286, 182] on button "Save & Close" at bounding box center [293, 182] width 42 height 13
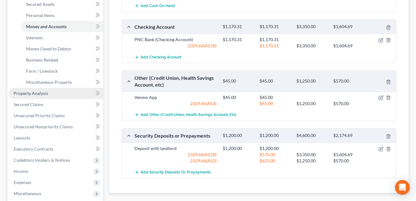
click at [59, 94] on link "Property Analysis" at bounding box center [56, 93] width 94 height 11
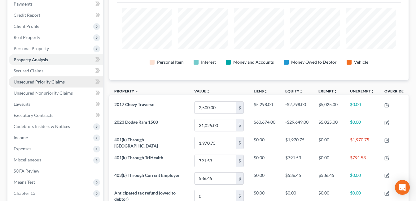
scroll to position [62, 0]
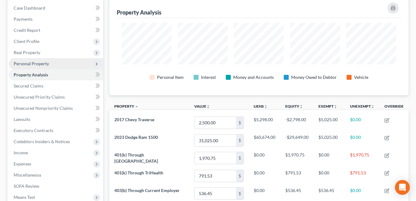
click at [51, 62] on span "Personal Property" at bounding box center [56, 63] width 94 height 11
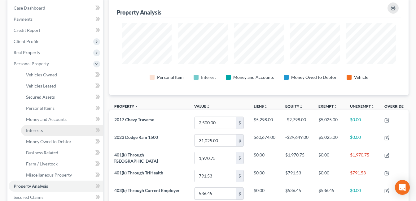
click at [55, 135] on link "Interests" at bounding box center [62, 130] width 82 height 11
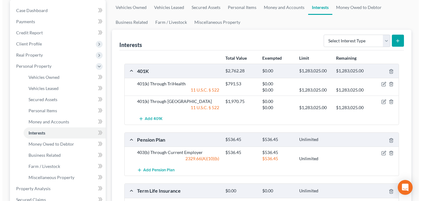
scroll to position [62, 0]
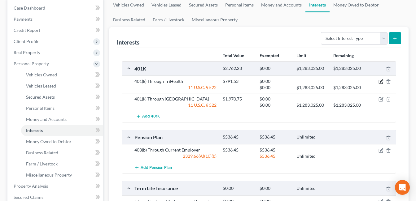
click at [382, 82] on icon "button" at bounding box center [381, 81] width 3 height 3
select select "2"
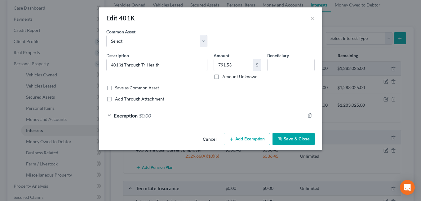
click at [234, 115] on div "Exemption $0.00" at bounding box center [202, 115] width 206 height 16
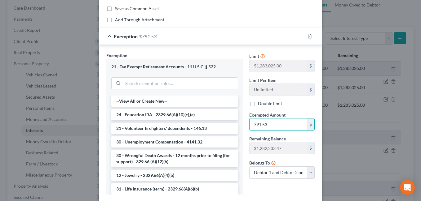
scroll to position [117, 0]
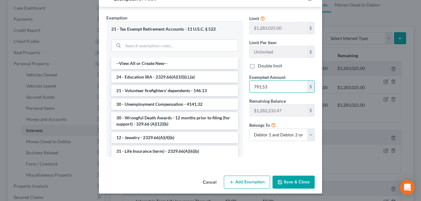
type input "791.53"
click at [286, 182] on button "Save & Close" at bounding box center [293, 182] width 42 height 13
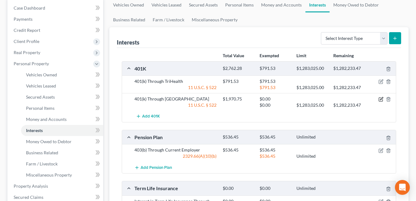
click at [381, 98] on icon "button" at bounding box center [381, 99] width 5 height 5
select select "2"
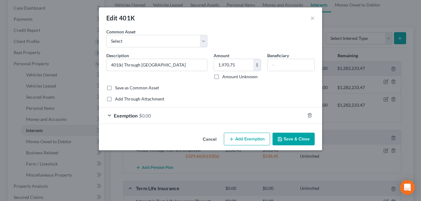
click at [240, 114] on div "Exemption $0.00" at bounding box center [202, 115] width 206 height 16
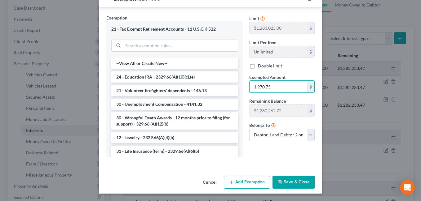
type input "1,970.75"
click at [291, 183] on button "Save & Close" at bounding box center [293, 182] width 42 height 13
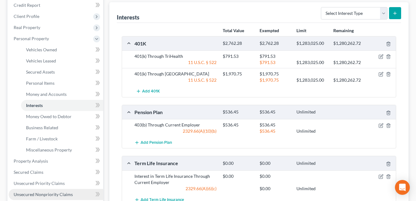
scroll to position [124, 0]
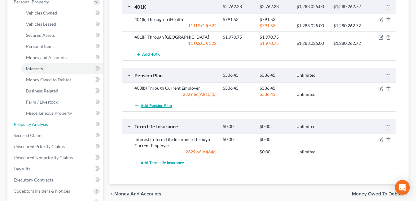
drag, startPoint x: 56, startPoint y: 124, endPoint x: 148, endPoint y: 110, distance: 93.1
click at [56, 124] on link "Property Analysis" at bounding box center [56, 124] width 94 height 11
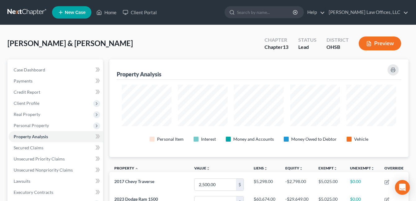
scroll to position [309644, 309443]
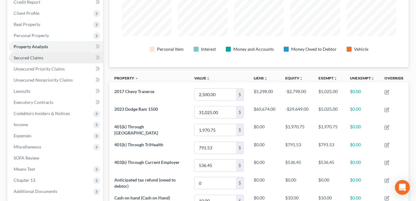
click at [45, 55] on link "Secured Claims" at bounding box center [56, 57] width 94 height 11
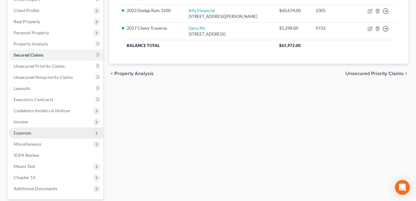
click at [43, 135] on span "Expenses" at bounding box center [56, 133] width 94 height 11
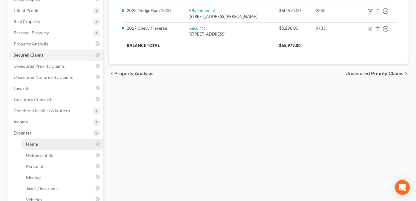
click at [42, 144] on link "Home" at bounding box center [62, 144] width 82 height 11
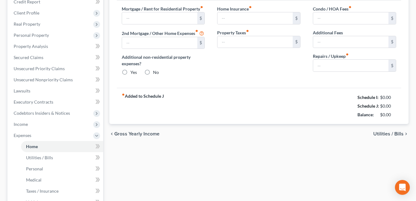
type input "1,400.00"
radio input "true"
type input "9.00"
type input "100.00"
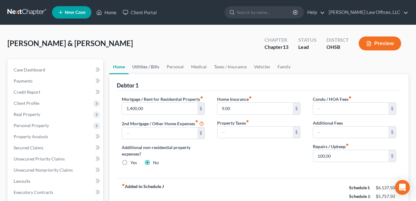
click at [144, 66] on link "Utilities / Bills" at bounding box center [146, 66] width 34 height 15
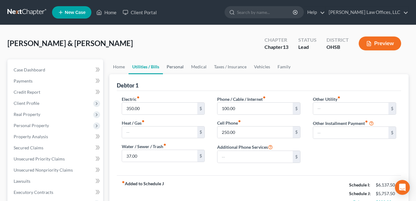
click at [171, 66] on link "Personal" at bounding box center [175, 66] width 24 height 15
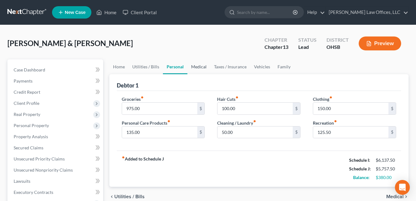
click at [199, 66] on link "Medical" at bounding box center [198, 66] width 23 height 15
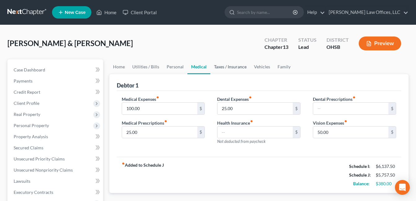
click at [225, 66] on link "Taxes / Insurance" at bounding box center [230, 66] width 40 height 15
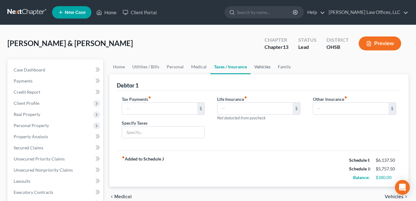
click at [263, 65] on link "Vehicles" at bounding box center [263, 66] width 24 height 15
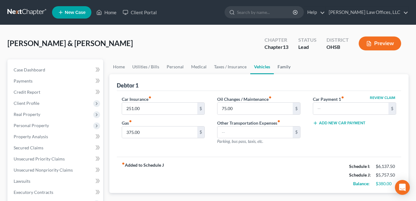
click at [284, 66] on link "Family" at bounding box center [284, 66] width 20 height 15
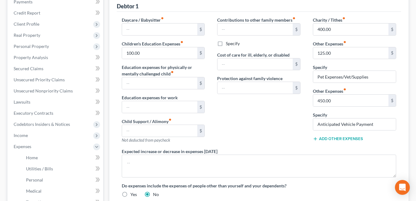
scroll to position [93, 0]
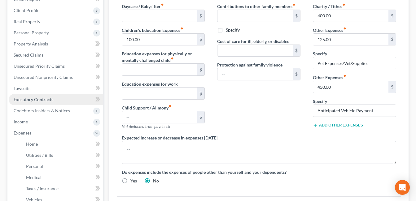
click at [42, 100] on span "Executory Contracts" at bounding box center [34, 99] width 40 height 5
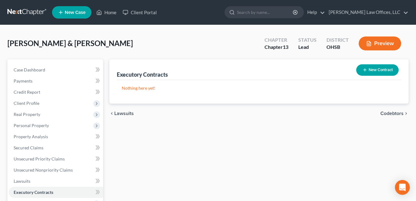
click at [372, 68] on button "New Contract" at bounding box center [377, 69] width 42 height 11
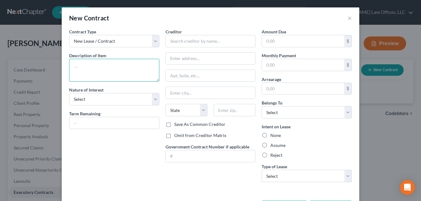
click at [134, 67] on textarea at bounding box center [114, 70] width 90 height 23
type textarea "Cell Phone Contract"
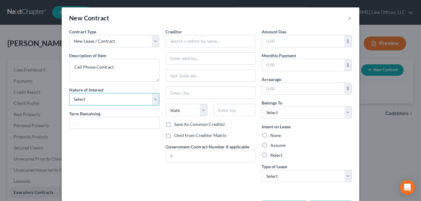
click at [153, 99] on select "Select Purchaser Agent Lessor Lessee" at bounding box center [114, 99] width 90 height 12
select select "3"
click at [69, 93] on select "Select Purchaser Agent Lessor Lessee" at bounding box center [114, 99] width 90 height 12
click at [104, 121] on input "text" at bounding box center [114, 123] width 90 height 12
type input "Month-to-Month"
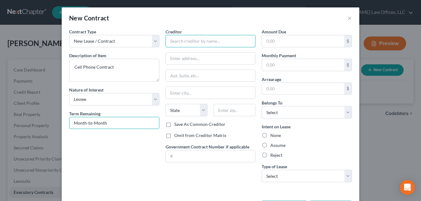
click at [199, 44] on input "text" at bounding box center [210, 41] width 90 height 12
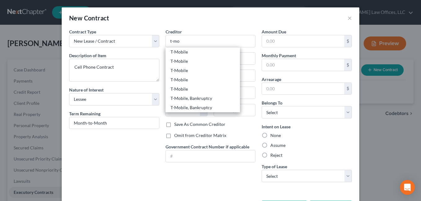
click at [199, 100] on div "T-Mobile, Bankruptcy" at bounding box center [202, 98] width 64 height 6
type input "T-Mobile, Bankruptcy"
type input "P.O. Box 37380"
type input "[GEOGRAPHIC_DATA]"
select select "34"
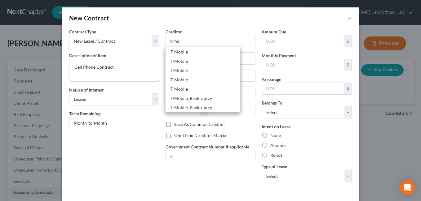
type input "87176-0000"
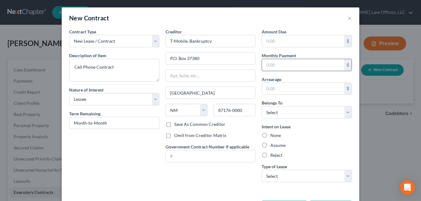
click at [276, 62] on input "text" at bounding box center [303, 65] width 82 height 12
type input "250.00"
drag, startPoint x: 348, startPoint y: 114, endPoint x: 334, endPoint y: 120, distance: 14.6
click at [348, 114] on select "Select Debtor 1 Only Debtor 2 Only Debtor 1 And Debtor 2 Only At Least One Of T…" at bounding box center [306, 112] width 90 height 12
select select "2"
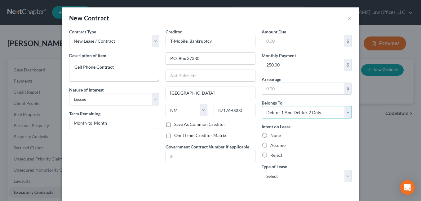
click at [261, 106] on select "Select Debtor 1 Only Debtor 2 Only Debtor 1 And Debtor 2 Only At Least One Of T…" at bounding box center [306, 112] width 90 height 12
click at [270, 145] on label "Assume" at bounding box center [277, 145] width 15 height 6
click at [273, 145] on input "Assume" at bounding box center [275, 144] width 4 height 4
radio input "true"
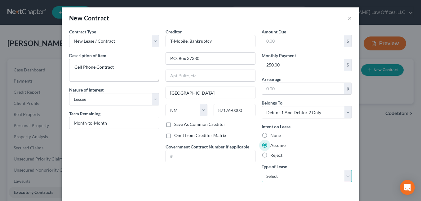
drag, startPoint x: 344, startPoint y: 178, endPoint x: 339, endPoint y: 169, distance: 10.7
click at [343, 178] on select "Select Real Estate Car Other" at bounding box center [306, 176] width 90 height 12
select select "2"
click at [261, 170] on select "Select Real Estate Car Other" at bounding box center [306, 176] width 90 height 12
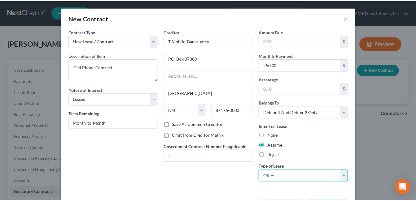
scroll to position [25, 0]
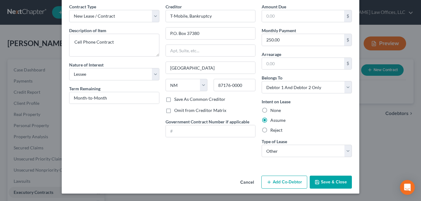
click at [332, 181] on button "Save & Close" at bounding box center [330, 182] width 42 height 13
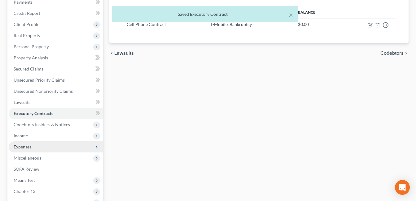
scroll to position [93, 0]
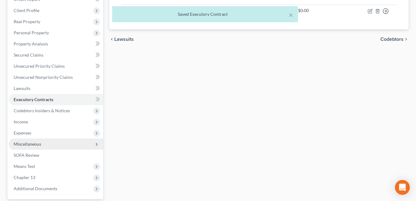
drag, startPoint x: 32, startPoint y: 145, endPoint x: 57, endPoint y: 141, distance: 25.2
click at [33, 145] on span "Miscellaneous" at bounding box center [28, 144] width 28 height 5
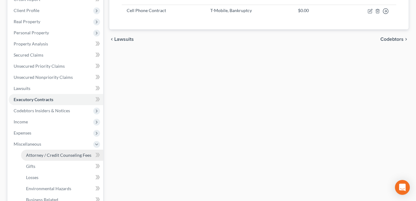
click at [43, 155] on span "Attorney / Credit Counseling Fees" at bounding box center [58, 155] width 65 height 5
select select "1"
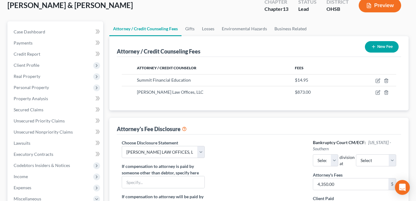
scroll to position [62, 0]
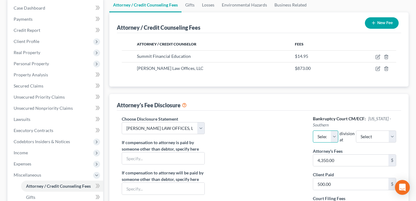
click at [338, 135] on select "Select Eastern Western" at bounding box center [325, 137] width 25 height 12
select select "1"
click at [313, 131] on select "Select Eastern Western" at bounding box center [325, 137] width 25 height 12
click at [387, 135] on select "Select Cincinnati [GEOGRAPHIC_DATA] [GEOGRAPHIC_DATA]" at bounding box center [376, 137] width 40 height 12
click at [391, 137] on select "Select Cincinnati [GEOGRAPHIC_DATA] [GEOGRAPHIC_DATA]" at bounding box center [376, 137] width 40 height 12
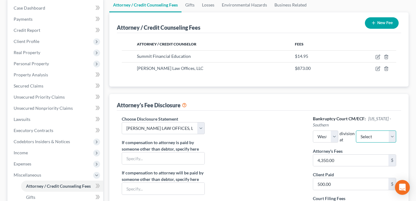
drag, startPoint x: 393, startPoint y: 137, endPoint x: 390, endPoint y: 143, distance: 7.3
click at [393, 137] on select "Select Cincinnati [GEOGRAPHIC_DATA] [GEOGRAPHIC_DATA]" at bounding box center [376, 137] width 40 height 12
select select "0"
click at [363, 131] on select "Select Cincinnati [GEOGRAPHIC_DATA] [GEOGRAPHIC_DATA]" at bounding box center [376, 137] width 40 height 12
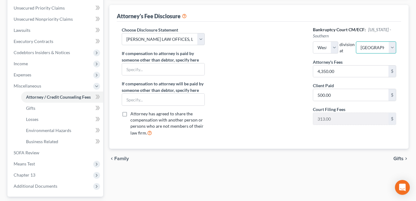
scroll to position [155, 0]
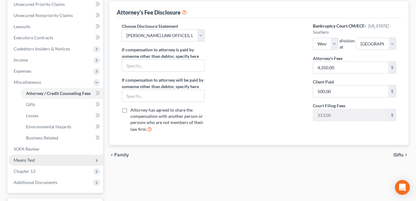
click at [38, 160] on span "Means Test" at bounding box center [56, 160] width 94 height 11
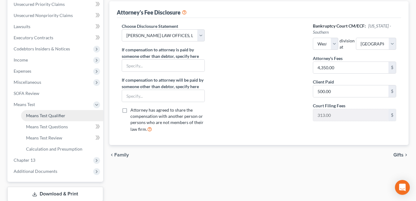
click at [53, 114] on span "Means Test Qualifier" at bounding box center [45, 115] width 39 height 5
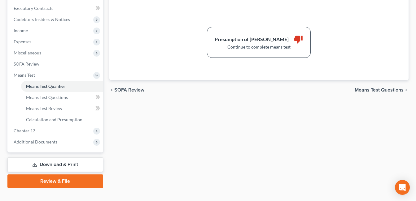
scroll to position [186, 0]
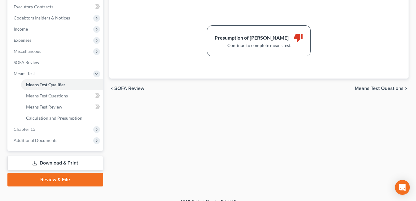
click at [64, 178] on link "Review & File" at bounding box center [55, 180] width 96 height 14
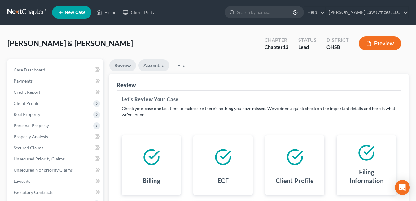
click at [153, 66] on link "Assemble" at bounding box center [153, 65] width 31 height 12
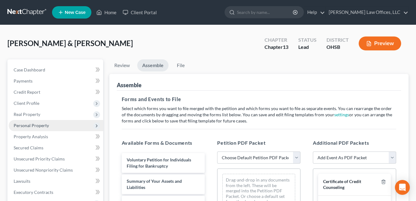
click at [31, 126] on span "Personal Property" at bounding box center [31, 125] width 35 height 5
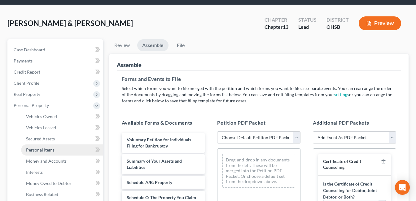
scroll to position [31, 0]
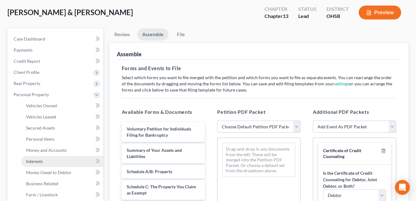
click at [49, 159] on link "Interests" at bounding box center [62, 161] width 82 height 11
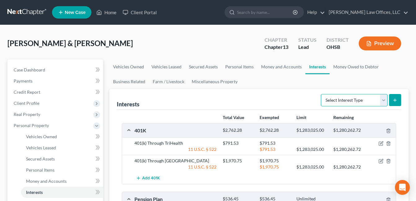
drag, startPoint x: 385, startPoint y: 100, endPoint x: 377, endPoint y: 93, distance: 10.7
click at [385, 100] on select "Select Interest Type 401K Annuity Bond Education IRA Government Bond Government…" at bounding box center [354, 100] width 67 height 12
click at [274, 95] on div "Interests Select Interest Type 401K Annuity Bond Education IRA Government Bond …" at bounding box center [259, 99] width 284 height 21
click at [351, 67] on link "Money Owed to Debtor" at bounding box center [356, 66] width 53 height 15
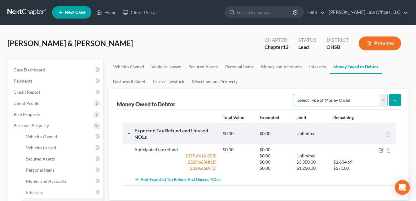
drag, startPoint x: 382, startPoint y: 101, endPoint x: 372, endPoint y: 93, distance: 12.8
click at [382, 101] on select "Select Type of Money Owed Accounts Receivable Alimony Child Support Claims Agai…" at bounding box center [340, 100] width 95 height 12
select select "other_contingent_and_unliquidated_claims"
click at [293, 94] on select "Select Type of Money Owed Accounts Receivable Alimony Child Support Claims Agai…" at bounding box center [340, 100] width 95 height 12
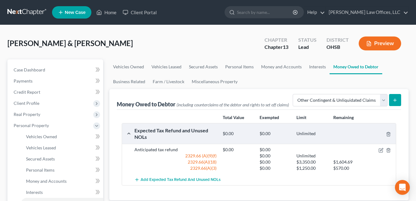
click at [392, 98] on icon "submit" at bounding box center [394, 100] width 5 height 5
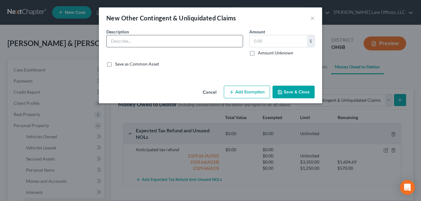
click at [145, 43] on input "text" at bounding box center [175, 41] width 136 height 12
type input "Potential Medical Malpractice and/or Medical Product Liability Claim"
click at [246, 91] on button "Add Exemption" at bounding box center [247, 92] width 46 height 13
select select "2"
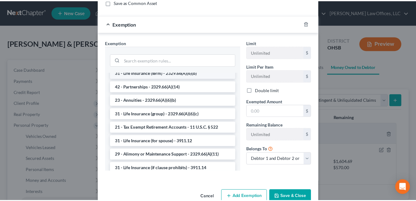
scroll to position [0, 0]
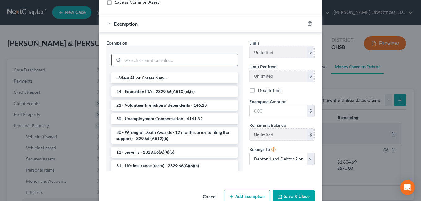
click at [174, 62] on input "search" at bounding box center [180, 60] width 115 height 12
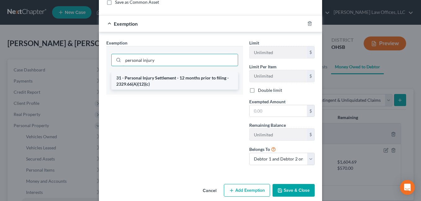
type input "personal injury"
click at [177, 76] on li "31 - Personal Injury Settlement - 12 months prior to filing - 2329.66(A)(12)(c)" at bounding box center [174, 80] width 127 height 17
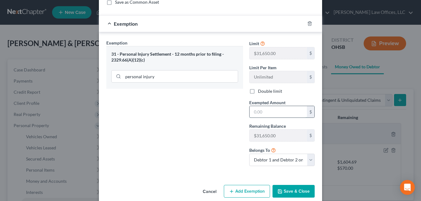
click at [268, 114] on input "text" at bounding box center [277, 112] width 57 height 12
type input "31,650.00"
click at [288, 191] on button "Save & Close" at bounding box center [293, 191] width 42 height 13
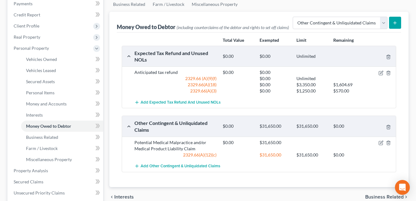
scroll to position [93, 0]
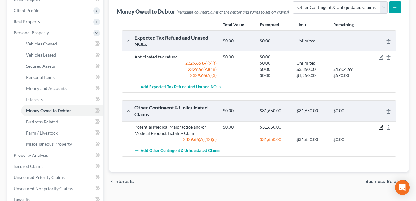
click at [380, 130] on icon "button" at bounding box center [381, 127] width 5 height 5
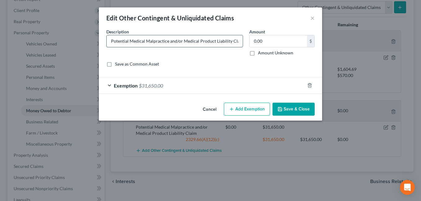
drag, startPoint x: 167, startPoint y: 41, endPoint x: 147, endPoint y: 40, distance: 20.2
click at [147, 40] on input "Potential Medical Malpractice and/or Medical Product Liability Claim" at bounding box center [175, 41] width 136 height 12
type input "Potential Personal Injury and/or Medical Product Liability Claim"
click at [258, 53] on label "Amount Unknown" at bounding box center [275, 53] width 35 height 6
click at [260, 53] on input "Amount Unknown" at bounding box center [262, 52] width 4 height 4
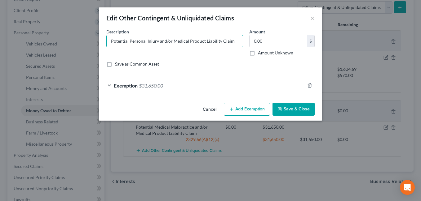
checkbox input "true"
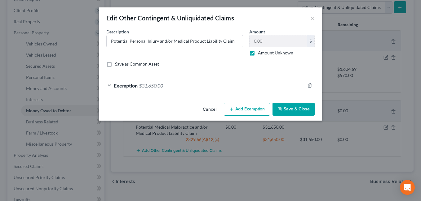
click at [297, 110] on button "Save & Close" at bounding box center [293, 109] width 42 height 13
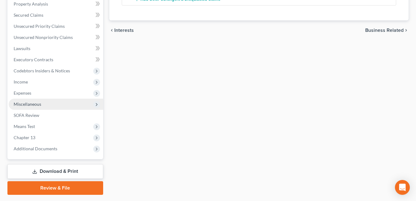
scroll to position [248, 0]
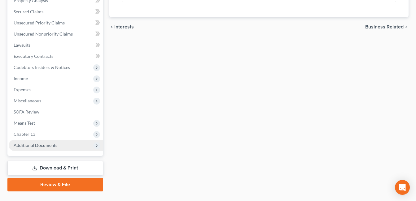
click at [43, 143] on span "Additional Documents" at bounding box center [36, 145] width 44 height 5
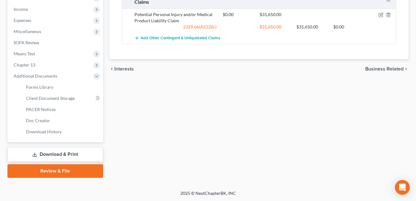
scroll to position [206, 0]
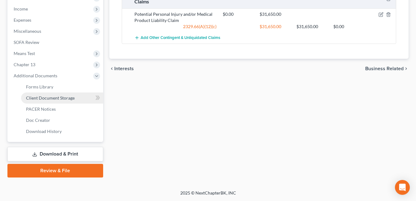
click at [55, 99] on span "Client Document Storage" at bounding box center [50, 97] width 49 height 5
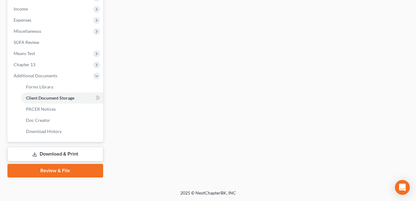
select select "7"
select select "52"
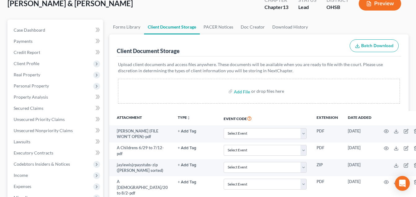
scroll to position [93, 0]
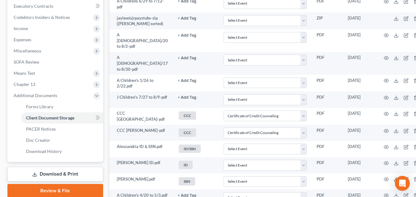
scroll to position [248, 0]
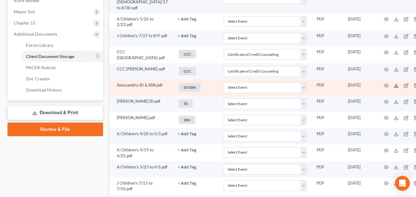
click at [394, 83] on icon at bounding box center [396, 85] width 5 height 5
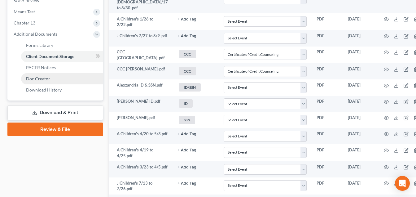
drag, startPoint x: 61, startPoint y: 110, endPoint x: 85, endPoint y: 123, distance: 27.8
click at [61, 110] on link "Download & Print" at bounding box center [55, 112] width 96 height 15
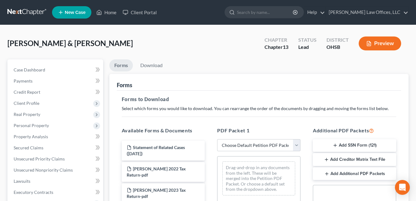
click at [367, 142] on button "Add SSN Form (121)" at bounding box center [354, 145] width 83 height 13
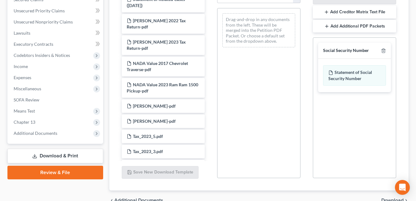
scroll to position [181, 0]
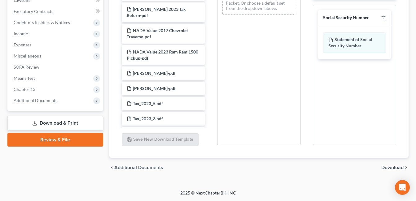
click at [389, 168] on span "Download" at bounding box center [392, 167] width 22 height 5
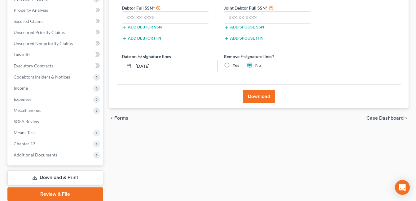
scroll to position [88, 0]
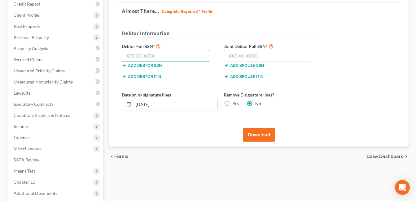
click at [153, 55] on input "text" at bounding box center [166, 56] width 88 height 12
type input "279-86-0613"
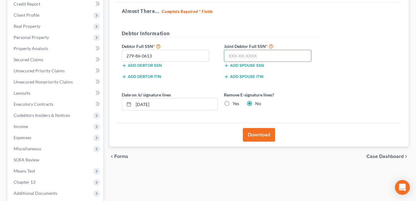
click at [236, 54] on input "text" at bounding box center [268, 56] width 88 height 12
type input "301-92-5517"
click at [258, 135] on button "Download" at bounding box center [259, 135] width 32 height 14
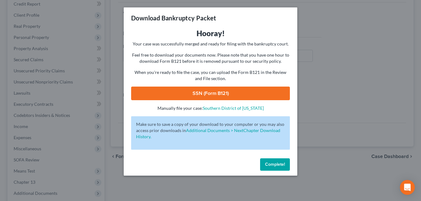
click at [250, 94] on link "SSN (Form B121)" at bounding box center [210, 94] width 159 height 14
click at [271, 163] on span "Complete!" at bounding box center [275, 164] width 20 height 5
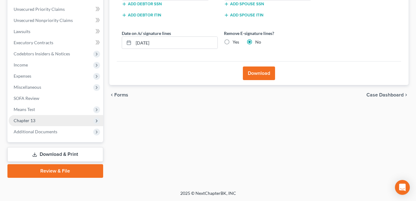
scroll to position [150, 0]
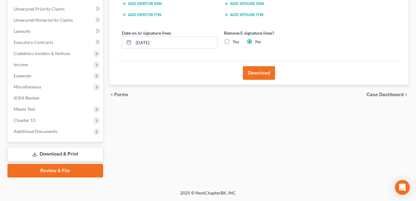
click at [54, 172] on link "Review & File" at bounding box center [55, 171] width 96 height 14
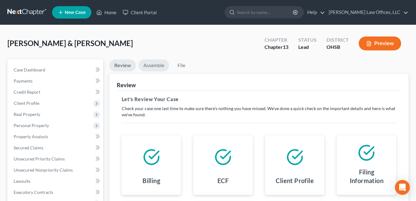
click at [156, 63] on link "Assemble" at bounding box center [153, 65] width 31 height 12
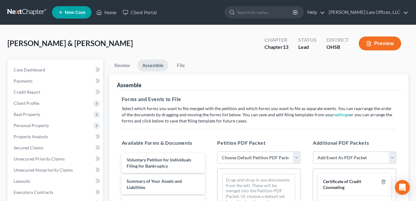
click at [296, 157] on select "Choose Default Petition PDF Packet Complete Bankruptcy Petition (all forms and …" at bounding box center [258, 158] width 83 height 12
select select "3"
click at [217, 152] on select "Choose Default Petition PDF Packet Complete Bankruptcy Petition (all forms and …" at bounding box center [258, 158] width 83 height 12
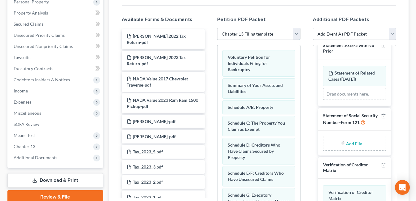
scroll to position [244, 0]
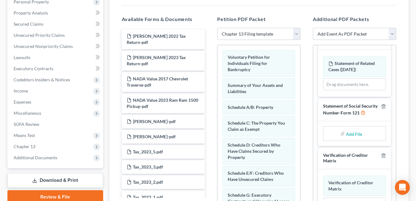
click at [347, 129] on input "file" at bounding box center [353, 133] width 15 height 11
click at [38, 93] on span "Income" at bounding box center [56, 90] width 94 height 11
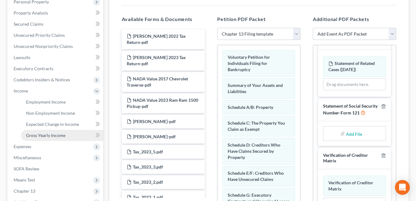
click at [49, 138] on link "Gross Yearly Income" at bounding box center [62, 135] width 82 height 11
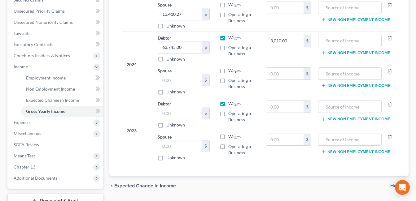
scroll to position [195, 0]
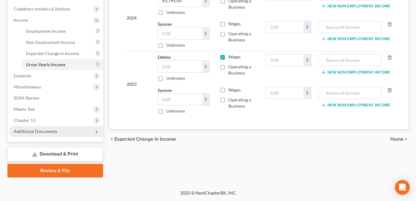
click at [53, 135] on span "Additional Documents" at bounding box center [56, 131] width 94 height 11
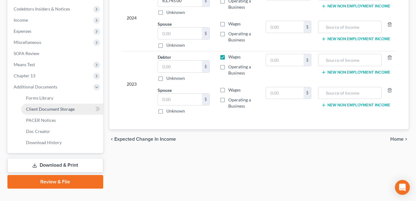
click at [70, 109] on span "Client Document Storage" at bounding box center [50, 109] width 49 height 5
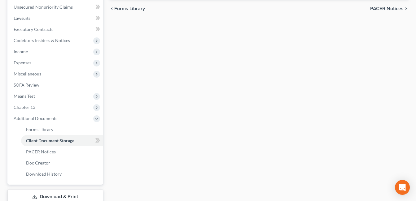
scroll to position [105, 0]
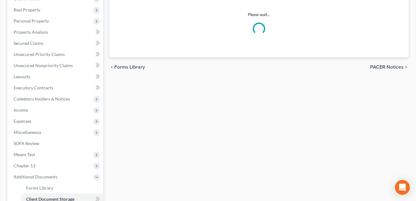
select select "7"
select select "52"
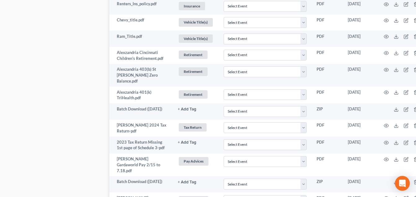
scroll to position [867, 0]
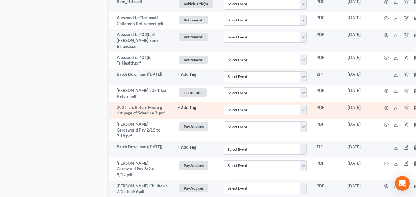
click at [394, 110] on icon at bounding box center [396, 107] width 5 height 5
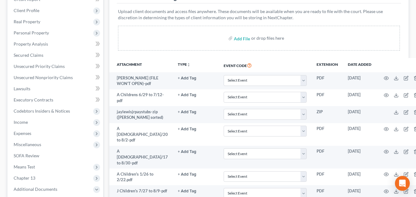
scroll to position [62, 0]
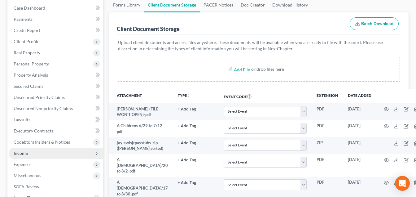
click at [26, 153] on span "Income" at bounding box center [21, 152] width 14 height 5
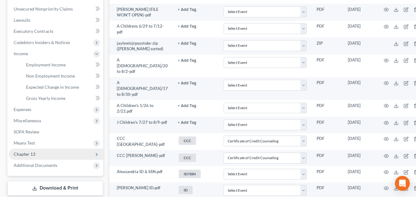
scroll to position [186, 0]
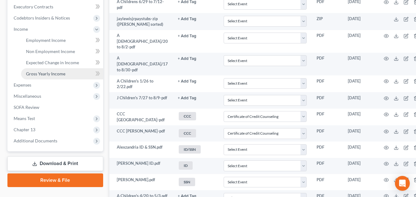
click at [51, 75] on span "Gross Yearly Income" at bounding box center [45, 73] width 39 height 5
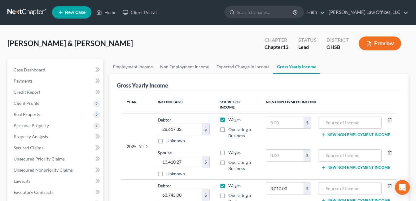
scroll to position [93, 0]
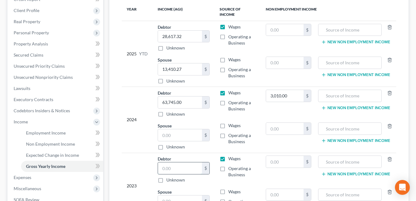
drag, startPoint x: 177, startPoint y: 162, endPoint x: 158, endPoint y: 166, distance: 18.9
click at [159, 166] on input "text" at bounding box center [180, 169] width 44 height 12
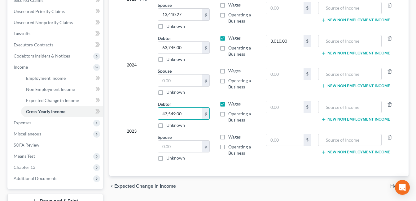
scroll to position [62, 0]
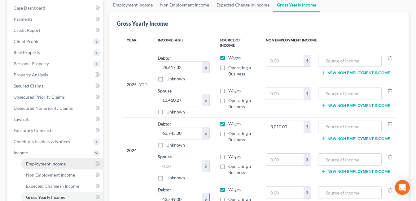
type input "43,549.00"
click at [39, 165] on span "Employment Income" at bounding box center [46, 163] width 40 height 5
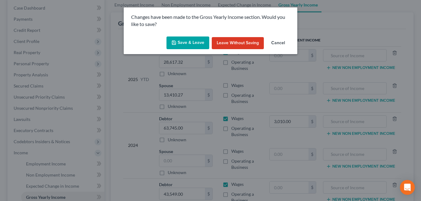
click at [189, 44] on button "Save & Leave" at bounding box center [187, 43] width 43 height 13
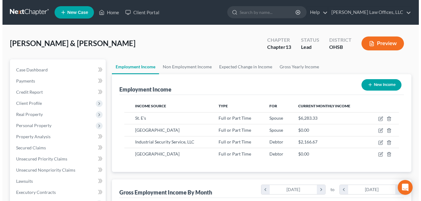
scroll to position [111, 168]
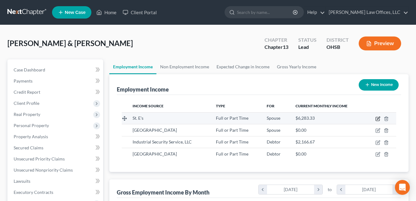
click at [378, 119] on icon "button" at bounding box center [377, 118] width 5 height 5
select select "0"
select select "2"
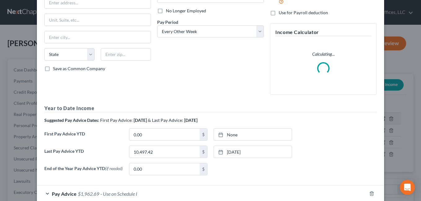
scroll to position [93, 0]
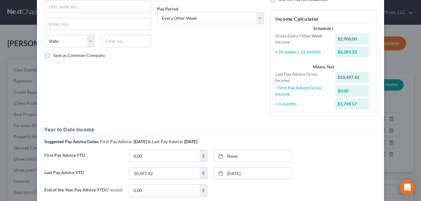
click at [212, 108] on div "Debtor Spouse Occupation RN Length of Employment No Longer Employed Pay Period …" at bounding box center [210, 29] width 113 height 186
click at [372, 17] on div "Income Calculator Schedule I Gross Every Other Week Income $2,900.00 x 26 weeks…" at bounding box center [323, 63] width 107 height 106
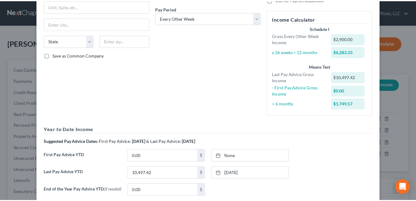
scroll to position [0, 0]
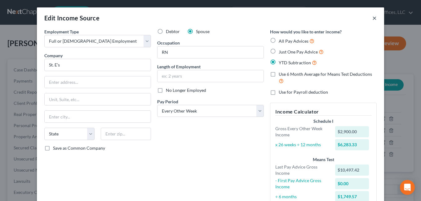
click at [372, 17] on button "×" at bounding box center [374, 17] width 4 height 7
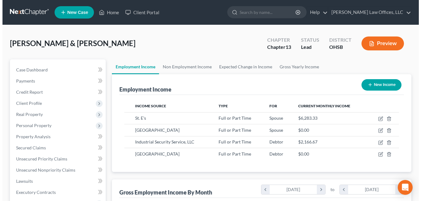
scroll to position [309631, 309575]
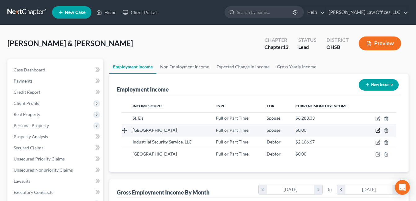
click at [377, 129] on icon "button" at bounding box center [377, 130] width 5 height 5
select select "0"
select select "36"
select select "0"
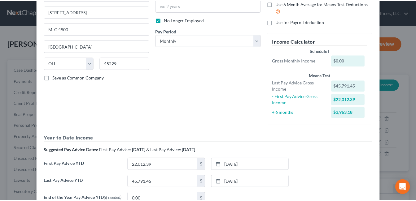
scroll to position [0, 0]
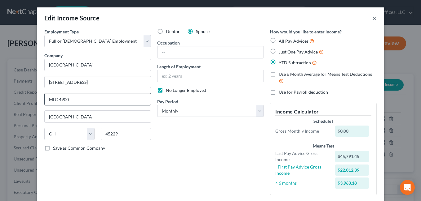
click at [373, 18] on button "×" at bounding box center [374, 17] width 4 height 7
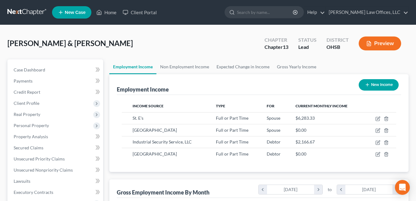
scroll to position [309631, 309575]
click at [289, 65] on link "Gross Yearly Income" at bounding box center [296, 66] width 47 height 15
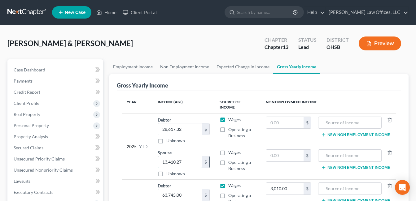
paste input "56,288.8"
type input "56,288.87"
click at [125, 116] on td "2025 YTD" at bounding box center [137, 147] width 31 height 66
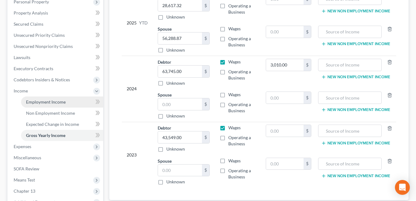
click at [40, 103] on span "Employment Income" at bounding box center [46, 101] width 40 height 5
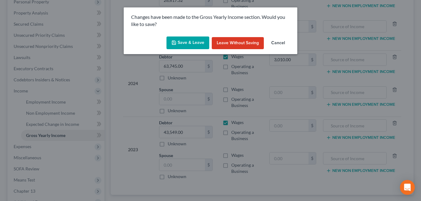
drag, startPoint x: 188, startPoint y: 43, endPoint x: 198, endPoint y: 43, distance: 9.9
click at [189, 43] on button "Save & Leave" at bounding box center [187, 43] width 43 height 13
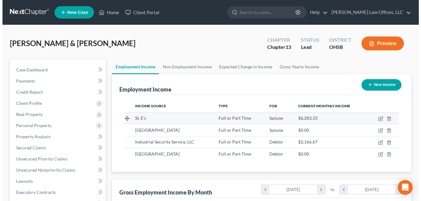
scroll to position [111, 168]
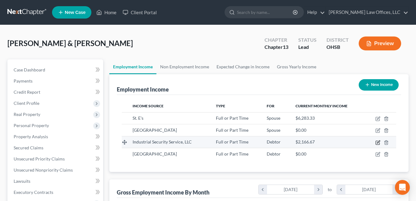
click at [379, 143] on icon "button" at bounding box center [377, 142] width 5 height 5
select select "0"
select select "26"
select select "2"
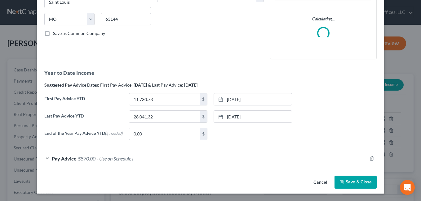
scroll to position [116, 0]
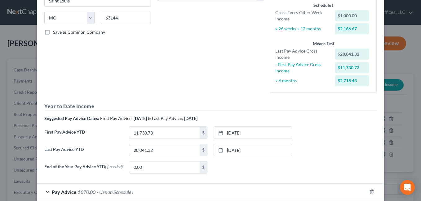
click at [205, 47] on div "Debtor Spouse Occupation Length of Employment 2 months No Longer Employed Pay P…" at bounding box center [210, 5] width 113 height 186
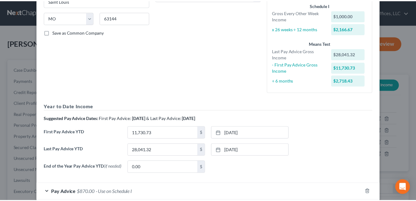
scroll to position [0, 0]
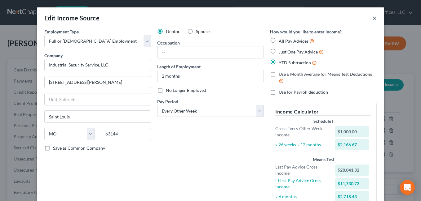
click at [373, 18] on button "×" at bounding box center [374, 17] width 4 height 7
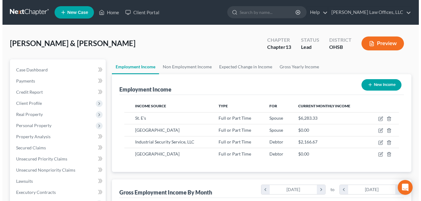
scroll to position [309631, 309575]
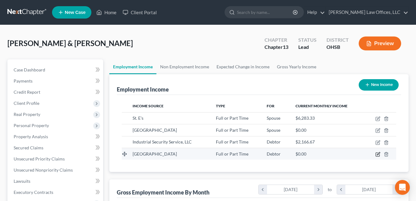
click at [377, 155] on icon "button" at bounding box center [378, 153] width 3 height 3
select select "0"
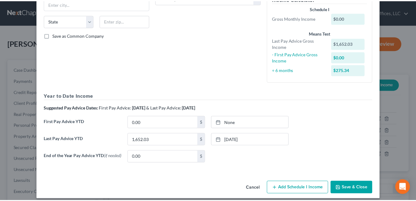
scroll to position [120, 0]
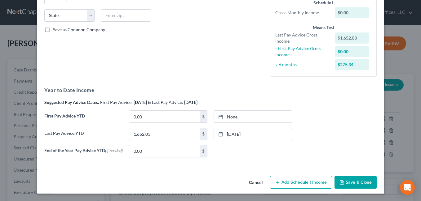
drag, startPoint x: 352, startPoint y: 182, endPoint x: 247, endPoint y: 88, distance: 141.1
click at [352, 182] on button "Save & Close" at bounding box center [355, 182] width 42 height 13
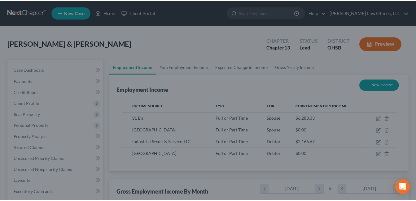
scroll to position [309631, 309575]
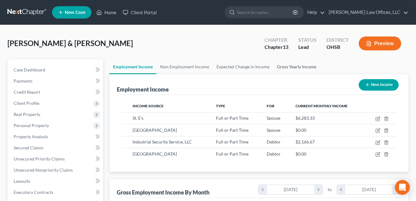
click at [294, 66] on link "Gross Yearly Income" at bounding box center [296, 66] width 47 height 15
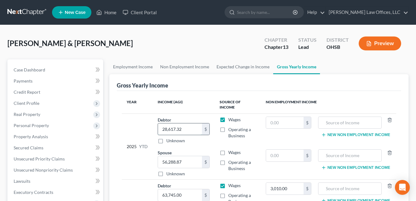
paste input "9,693.35"
type input "29,693.35"
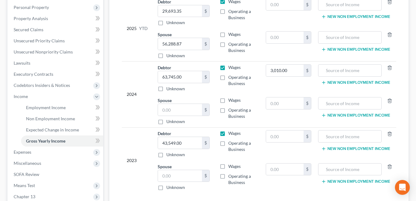
scroll to position [155, 0]
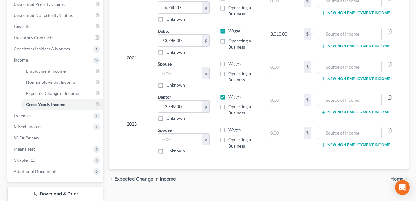
click at [206, 178] on div "chevron_left Expected Change in Income Home chevron_right" at bounding box center [258, 179] width 299 height 20
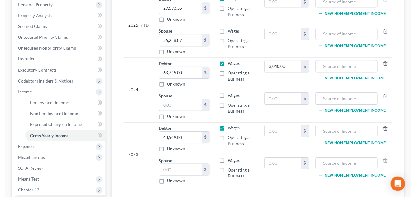
scroll to position [186, 0]
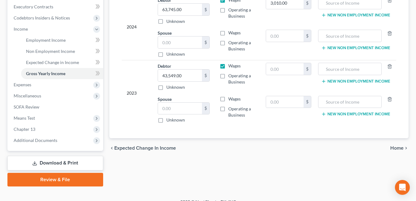
drag, startPoint x: 40, startPoint y: 139, endPoint x: 70, endPoint y: 152, distance: 33.1
click at [40, 139] on span "Additional Documents" at bounding box center [36, 140] width 44 height 5
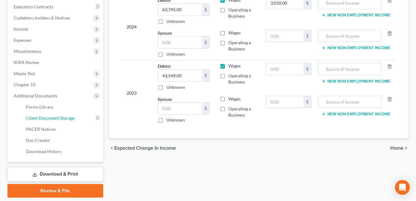
click at [61, 119] on span "Client Document Storage" at bounding box center [50, 118] width 49 height 5
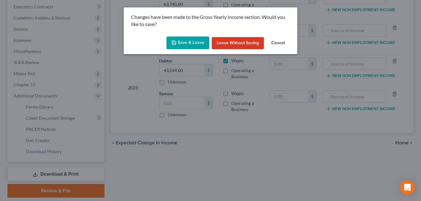
click at [186, 44] on button "Save & Leave" at bounding box center [187, 43] width 43 height 13
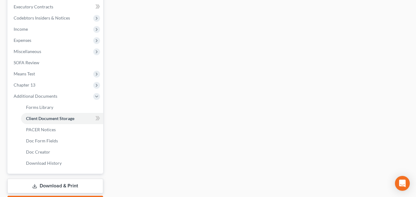
select select "7"
select select "52"
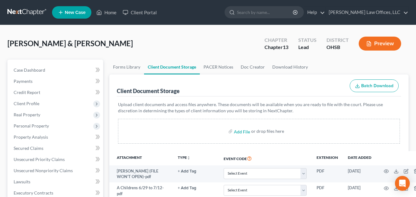
select select "7"
select select "52"
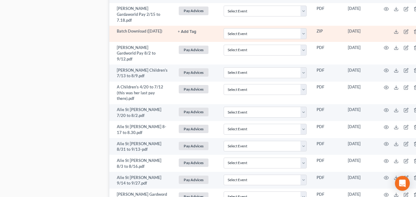
scroll to position [991, 0]
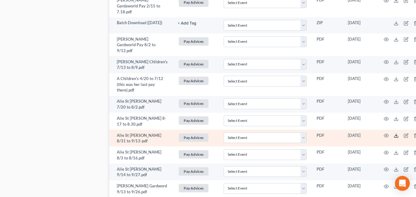
click at [394, 136] on icon at bounding box center [396, 135] width 5 height 5
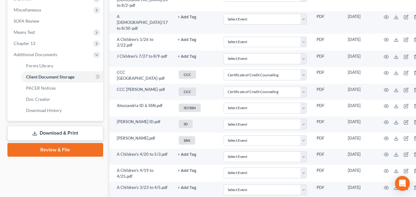
scroll to position [124, 0]
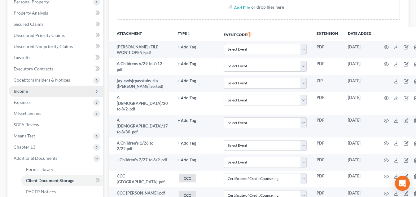
click at [33, 89] on span "Income" at bounding box center [56, 90] width 94 height 11
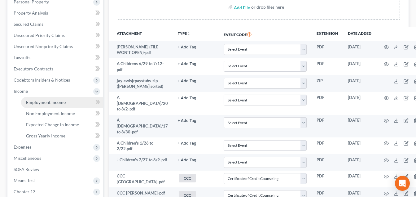
click at [46, 102] on span "Employment Income" at bounding box center [46, 101] width 40 height 5
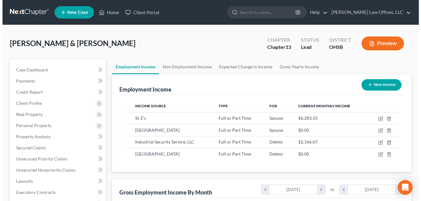
scroll to position [111, 168]
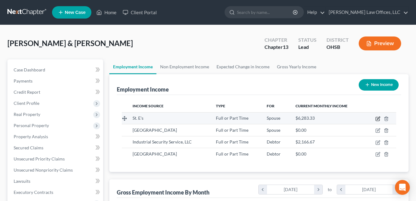
click at [377, 118] on icon "button" at bounding box center [377, 118] width 5 height 5
select select "0"
select select "2"
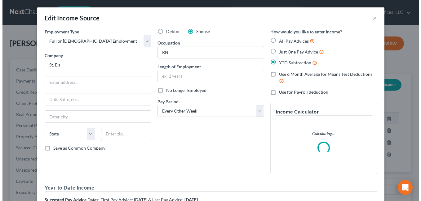
scroll to position [111, 169]
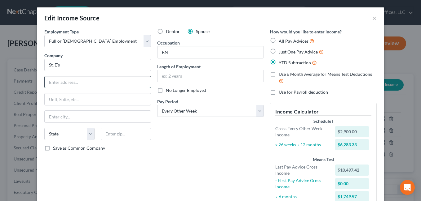
paste input "St. Elizabeth Healthcare 1 Medical Village Drive Edgewood, KY 41017"
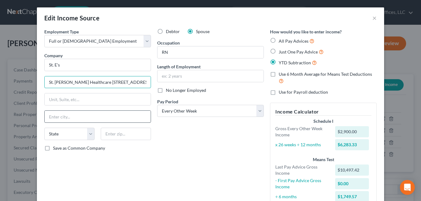
scroll to position [0, 35]
type input "St. Elizabeth Healthcare 1 Medical Village Drive Edgewood, KY 41017"
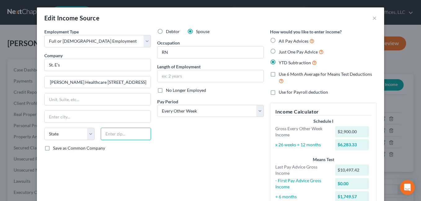
scroll to position [0, 0]
click at [125, 134] on input "text" at bounding box center [126, 134] width 50 height 12
type input "41017"
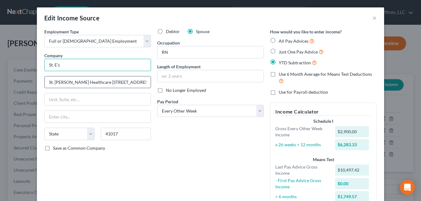
click at [106, 66] on input "St. E's" at bounding box center [97, 65] width 107 height 12
type input "Ft Mitchell"
select select "18"
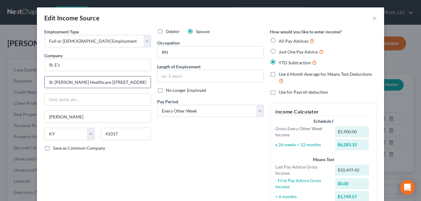
click at [48, 83] on input "St. Elizabeth Healthcare 1 Medical Village Drive Edgewood, KY 41017" at bounding box center [98, 83] width 106 height 12
type input "1 Medical Village Drive Edgewood, KY 41017"
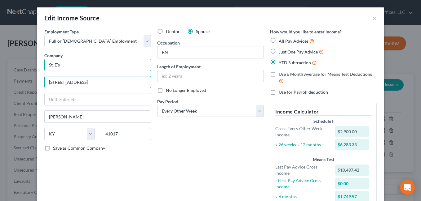
click at [67, 65] on input "St. E's" at bounding box center [97, 65] width 107 height 12
click at [44, 64] on input "St. E's" at bounding box center [97, 65] width 107 height 12
paste input "lizabeth Healthcare"
type input "St. Elizabeth Healthcare"
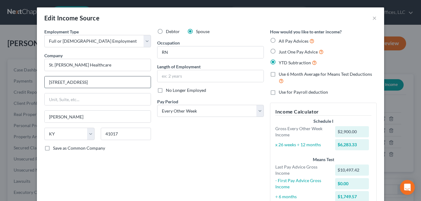
click at [49, 83] on input "1 Medical Village Drive Edgewood, KY 41017" at bounding box center [98, 83] width 106 height 12
drag, startPoint x: 159, startPoint y: 83, endPoint x: 179, endPoint y: 83, distance: 20.1
click at [179, 83] on div "Employment Type * Select Full or Part Time Employment Self Employment Company *…" at bounding box center [210, 161] width 338 height 266
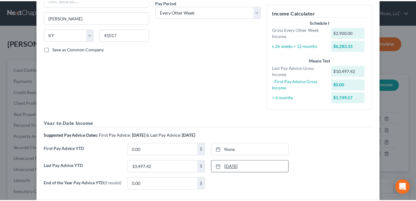
scroll to position [151, 0]
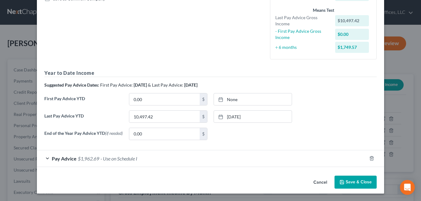
type input "1 Medical Village Drive"
click at [354, 182] on button "Save & Close" at bounding box center [355, 182] width 42 height 13
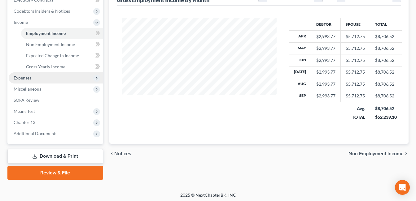
scroll to position [195, 0]
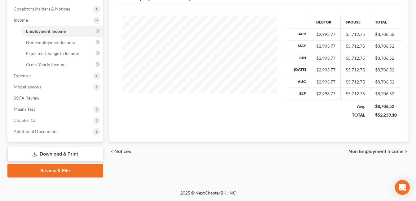
click at [57, 168] on link "Review & File" at bounding box center [55, 171] width 96 height 14
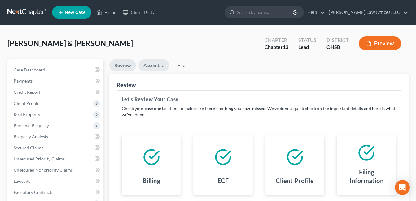
click at [151, 66] on link "Assemble" at bounding box center [153, 65] width 31 height 12
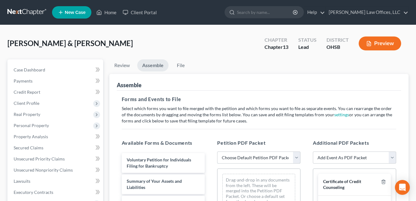
drag, startPoint x: 296, startPoint y: 158, endPoint x: 288, endPoint y: 151, distance: 10.7
click at [296, 158] on select "Choose Default Petition PDF Packet Complete Bankruptcy Petition (all forms and …" at bounding box center [258, 158] width 83 height 12
select select "3"
click at [217, 152] on select "Choose Default Petition PDF Packet Complete Bankruptcy Petition (all forms and …" at bounding box center [258, 158] width 83 height 12
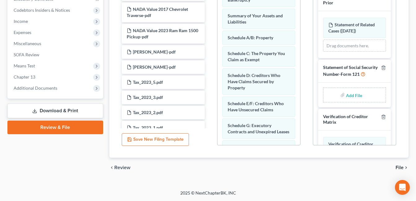
scroll to position [244, 0]
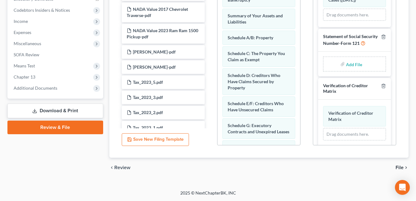
click at [353, 59] on input "file" at bounding box center [353, 64] width 15 height 11
type input "C:\fakepath\SSN.Lewis.pdf"
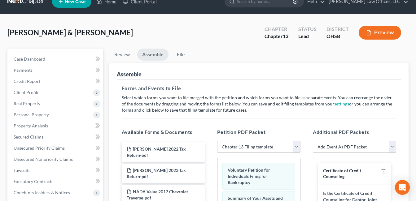
scroll to position [8, 0]
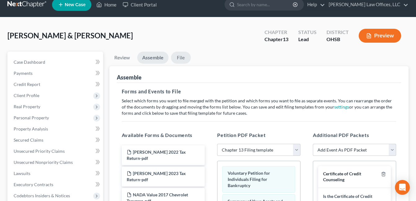
click at [183, 58] on link "File" at bounding box center [181, 58] width 20 height 12
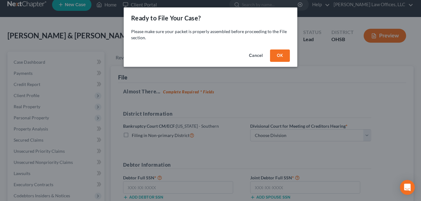
click at [278, 56] on button "OK" at bounding box center [280, 56] width 20 height 12
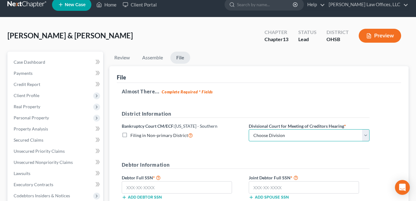
drag, startPoint x: 366, startPoint y: 135, endPoint x: 336, endPoint y: 142, distance: 30.6
click at [366, 135] on select "Choose Division Cincinnati Columbus Dayton" at bounding box center [309, 135] width 121 height 12
select select "0"
click at [249, 129] on select "Choose Division Cincinnati Columbus Dayton" at bounding box center [309, 135] width 121 height 12
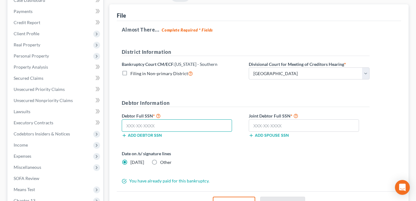
click at [165, 126] on input "text" at bounding box center [177, 126] width 110 height 12
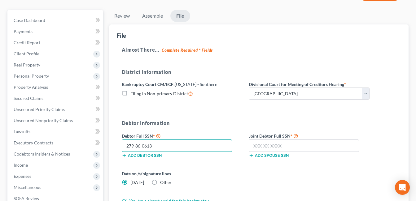
scroll to position [39, 0]
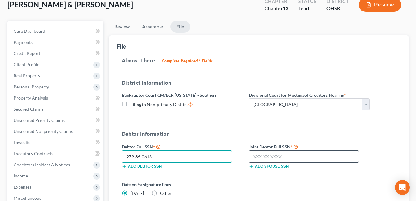
type input "279-86-0613"
click at [288, 155] on input "text" at bounding box center [304, 157] width 110 height 12
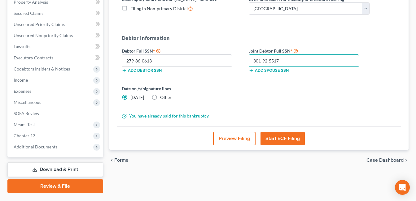
scroll to position [150, 0]
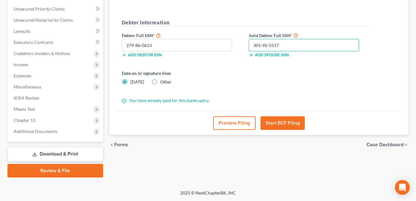
type input "301-92-5517"
click at [290, 122] on button "Start ECF Filing" at bounding box center [282, 123] width 44 height 14
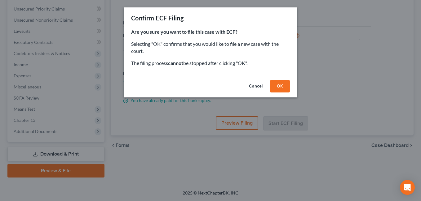
click at [282, 89] on button "OK" at bounding box center [280, 86] width 20 height 12
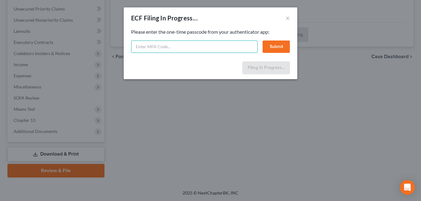
click at [201, 48] on input "text" at bounding box center [194, 47] width 126 height 12
type input "551260"
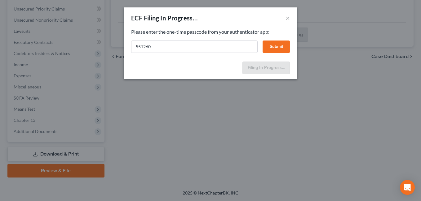
click at [277, 49] on button "Submit" at bounding box center [275, 47] width 27 height 12
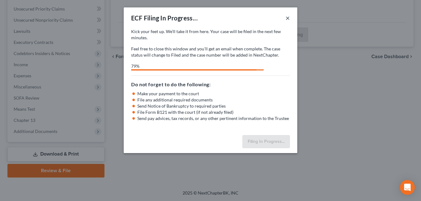
drag, startPoint x: 287, startPoint y: 20, endPoint x: 68, endPoint y: 152, distance: 254.9
click at [287, 20] on button "×" at bounding box center [287, 17] width 4 height 7
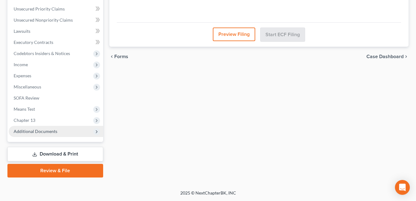
click at [57, 131] on span "Additional Documents" at bounding box center [56, 131] width 94 height 11
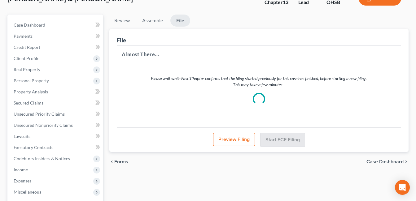
scroll to position [186, 0]
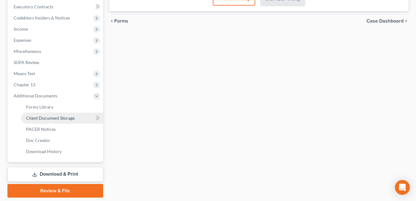
click at [79, 119] on link "Client Document Storage" at bounding box center [62, 118] width 82 height 11
select select "7"
select select "52"
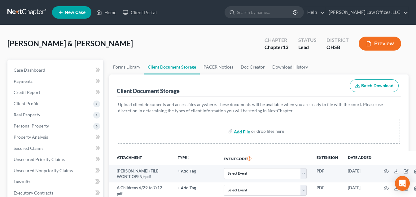
click at [244, 131] on input "file" at bounding box center [241, 130] width 15 height 11
click at [240, 132] on input "file" at bounding box center [241, 130] width 15 height 11
type input "C:\fakepath\Lewis.Jay.Alie.pdf"
select select "7"
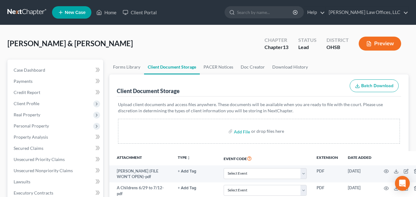
select select "52"
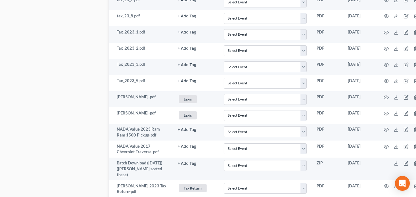
scroll to position [1433, 0]
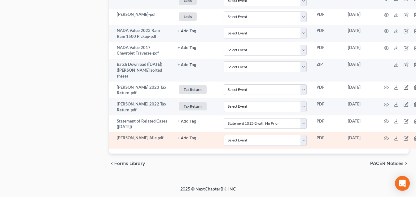
click at [178, 136] on button "+ Add Tag" at bounding box center [187, 138] width 19 height 4
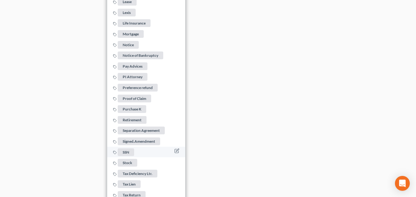
scroll to position [1866, 0]
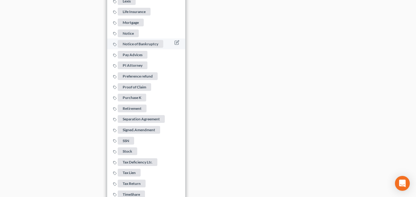
click at [131, 48] on span "Notice of Bankruptcy" at bounding box center [141, 44] width 46 height 8
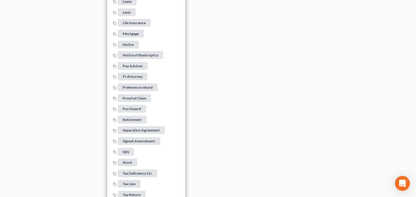
drag, startPoint x: 243, startPoint y: 67, endPoint x: 361, endPoint y: 29, distance: 123.4
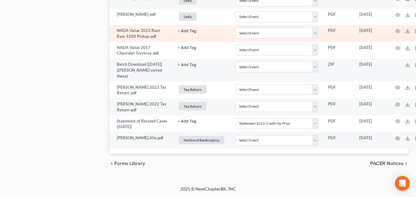
scroll to position [1433, 0]
